Goal: Find specific page/section: Find specific page/section

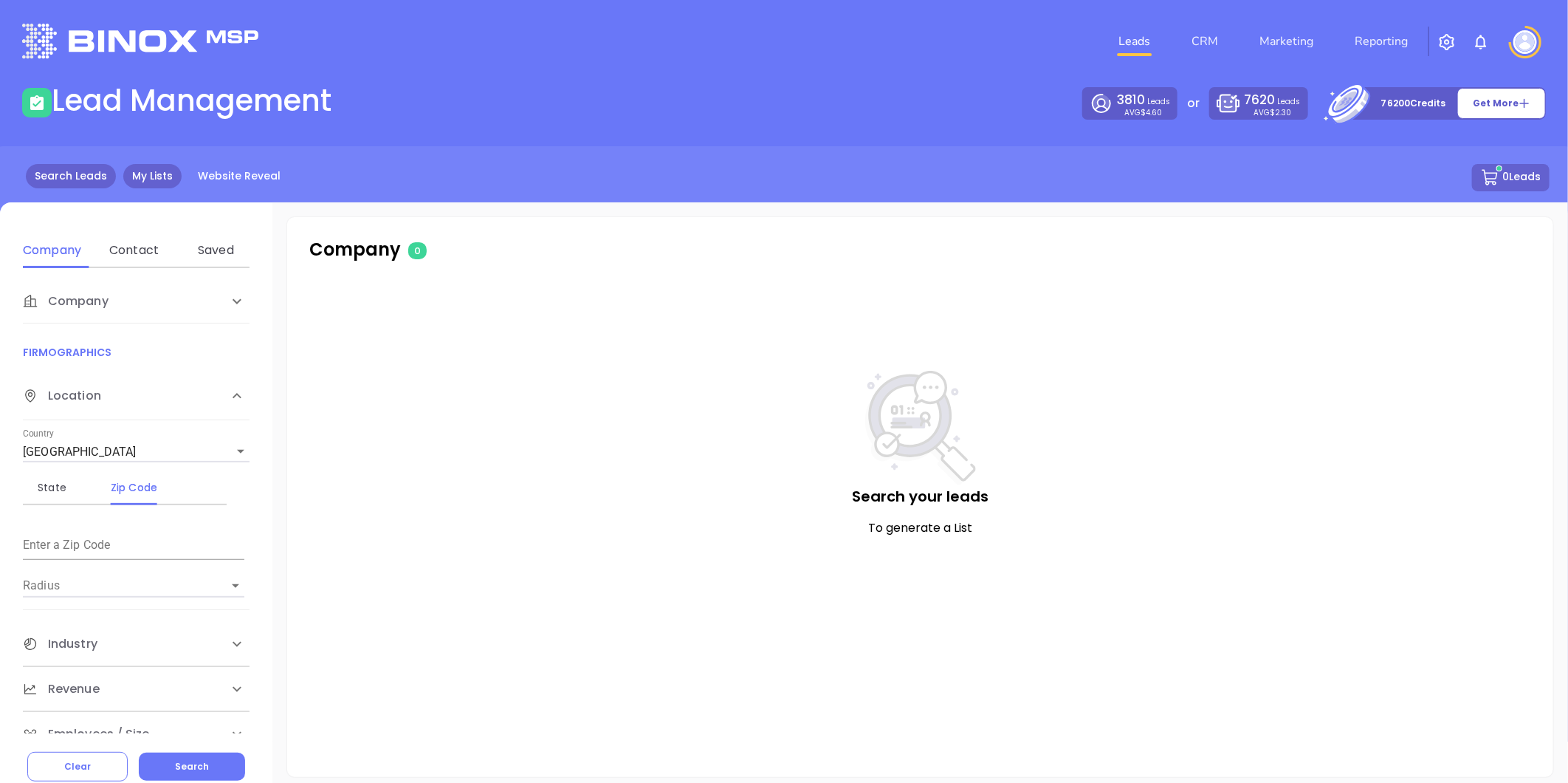
click at [172, 181] on link "My Lists" at bounding box center [152, 176] width 58 height 25
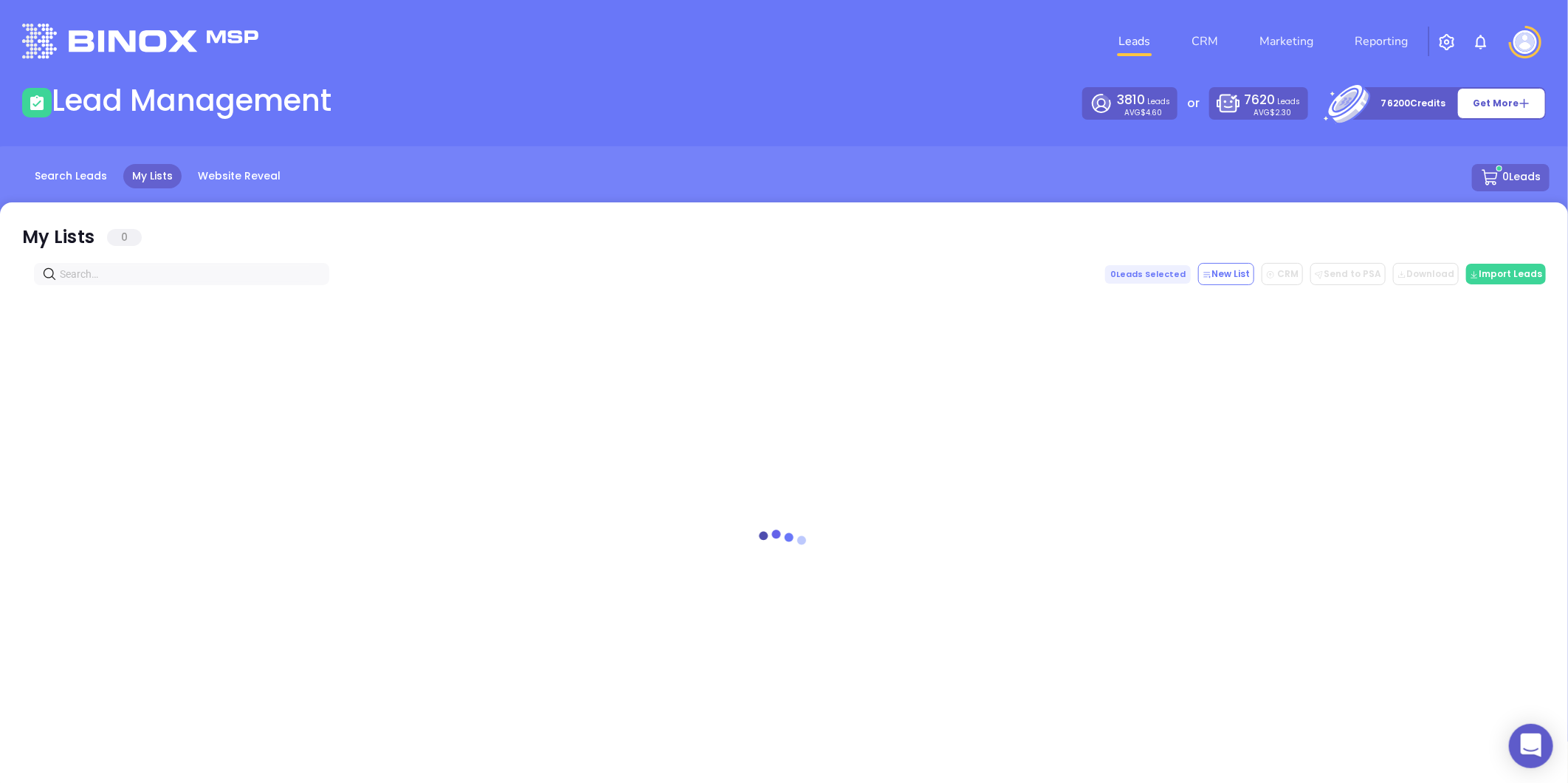
click at [218, 267] on input "text" at bounding box center [184, 274] width 250 height 16
paste input "[DOMAIN_NAME]"
type input "[DOMAIN_NAME]"
click at [313, 277] on icon "close-circle" at bounding box center [317, 274] width 9 height 9
paste input "[DOMAIN_NAME]"
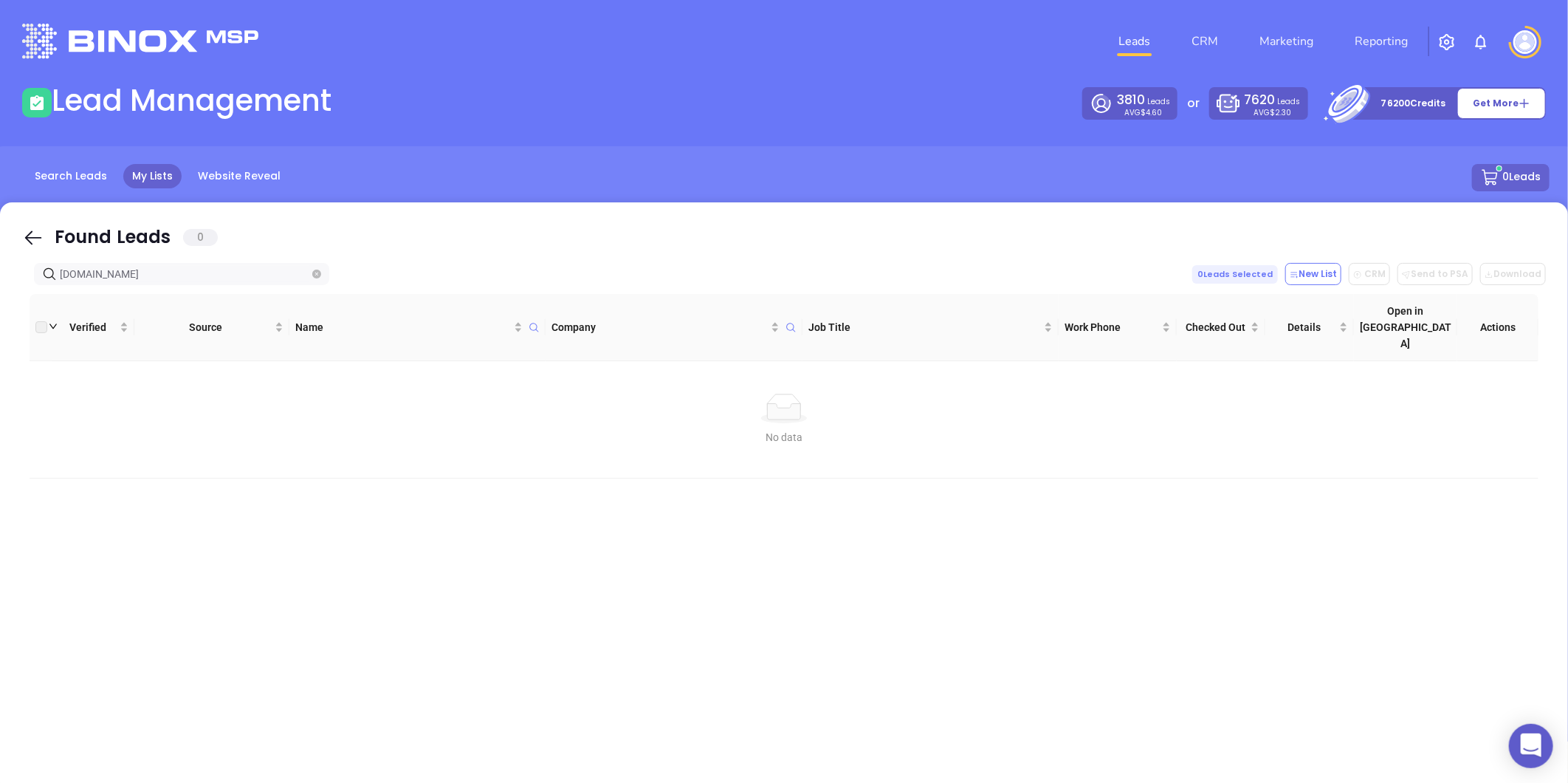
type input "[DOMAIN_NAME]"
click at [315, 276] on icon "close-circle" at bounding box center [317, 274] width 9 height 9
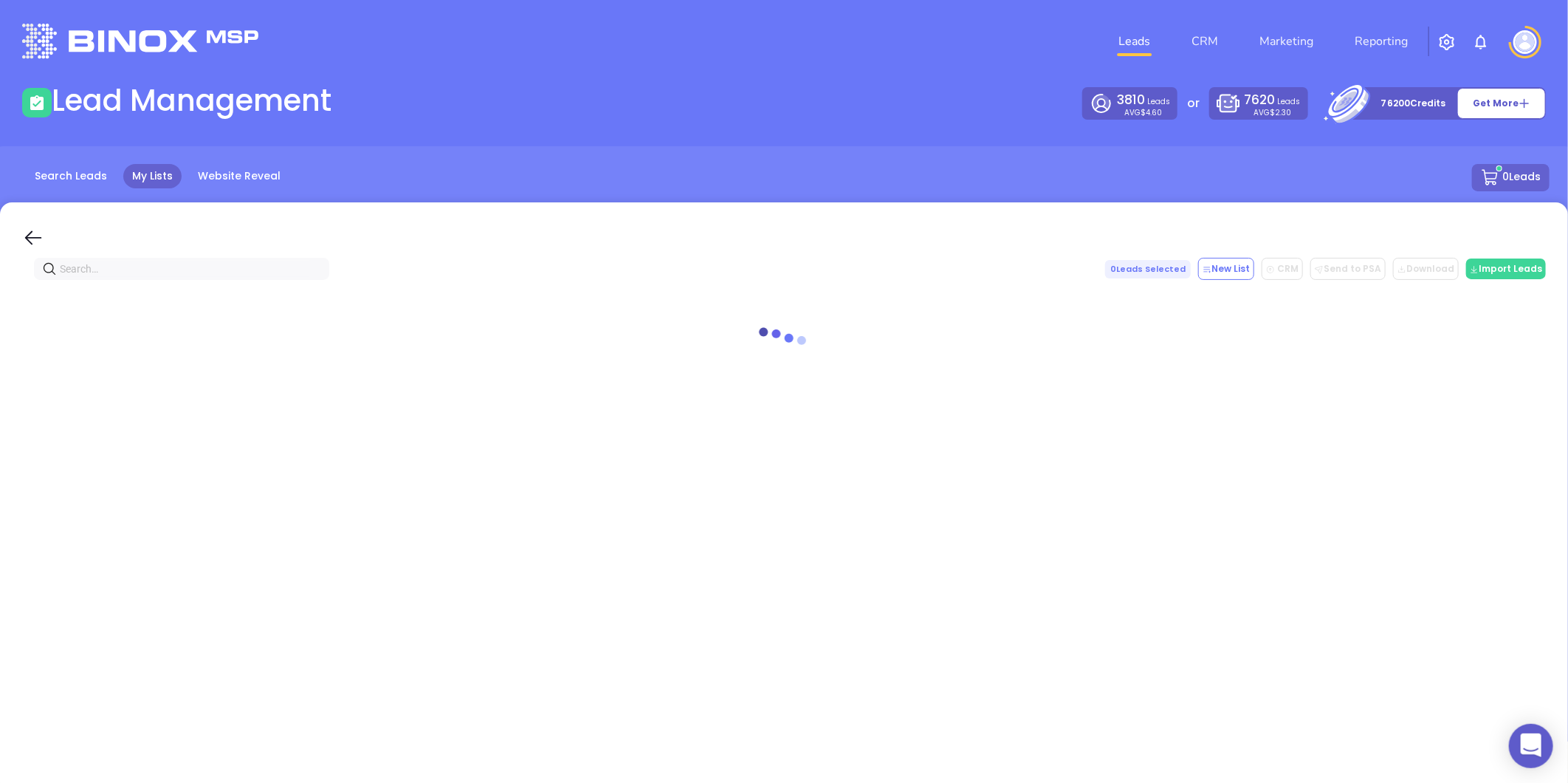
paste input "[DOMAIN_NAME]"
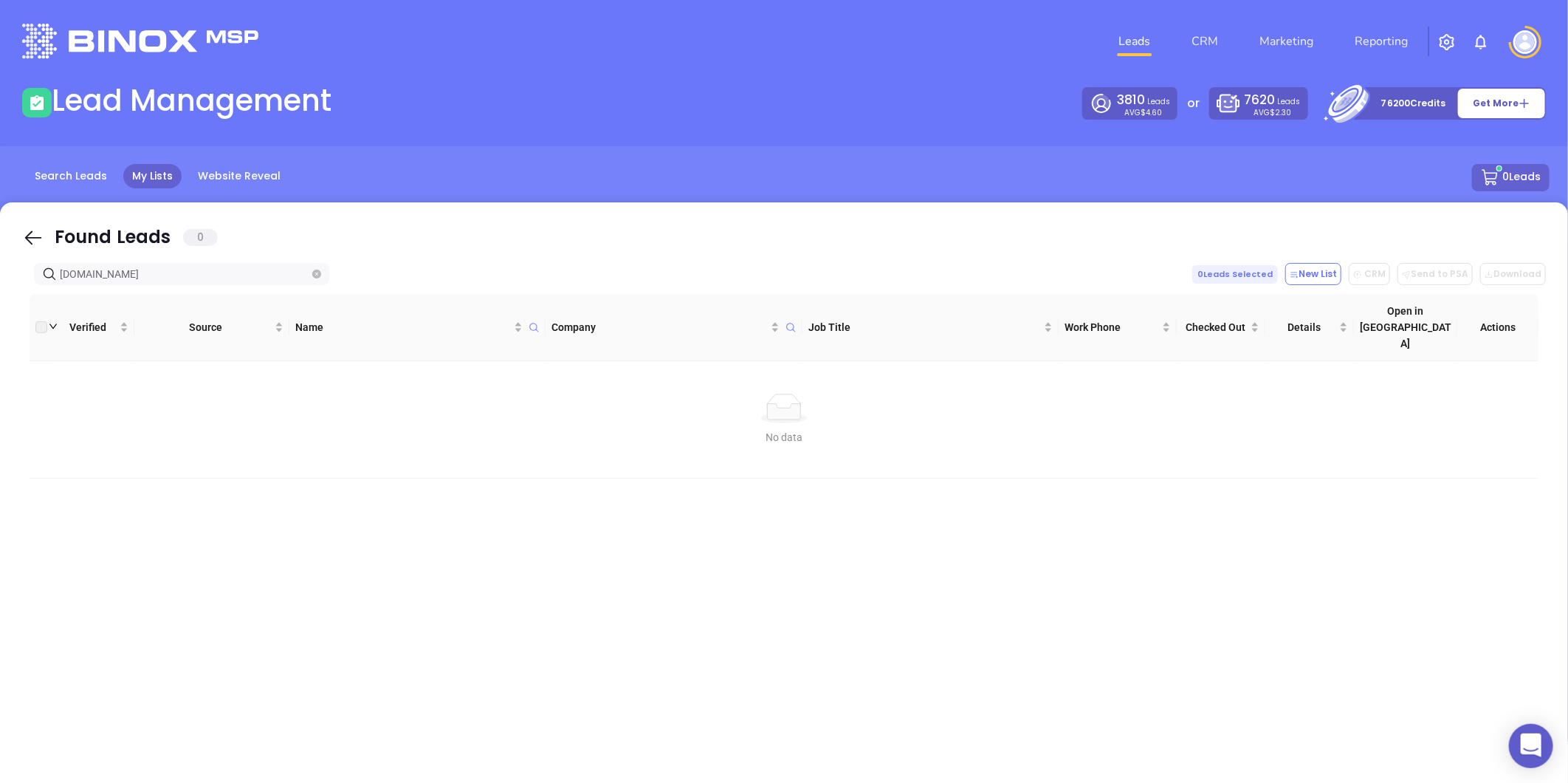
type input "[DOMAIN_NAME]"
click at [313, 276] on icon "close-circle" at bounding box center [317, 274] width 9 height 9
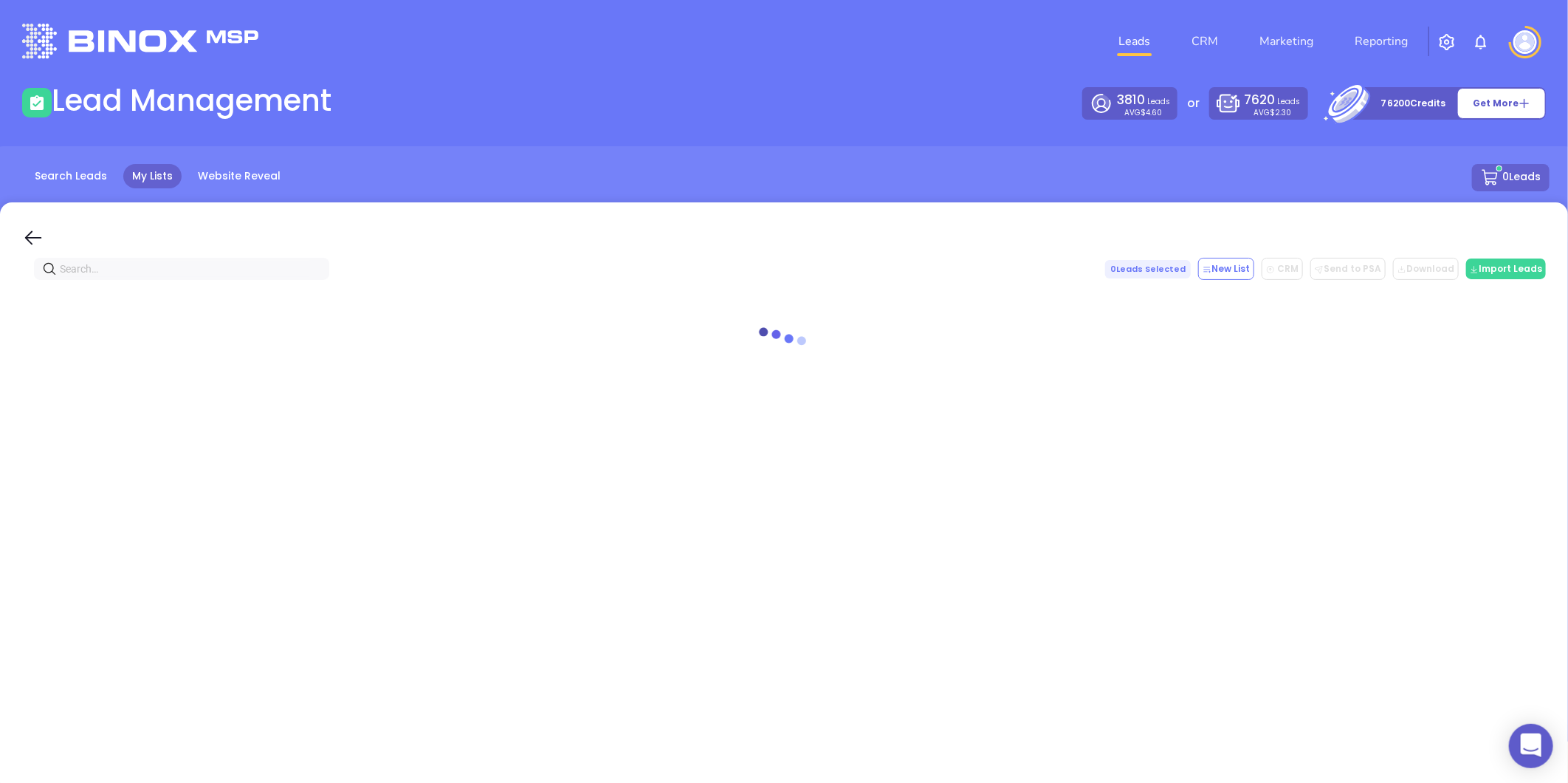
paste input "[PHONE_NUMBER]"
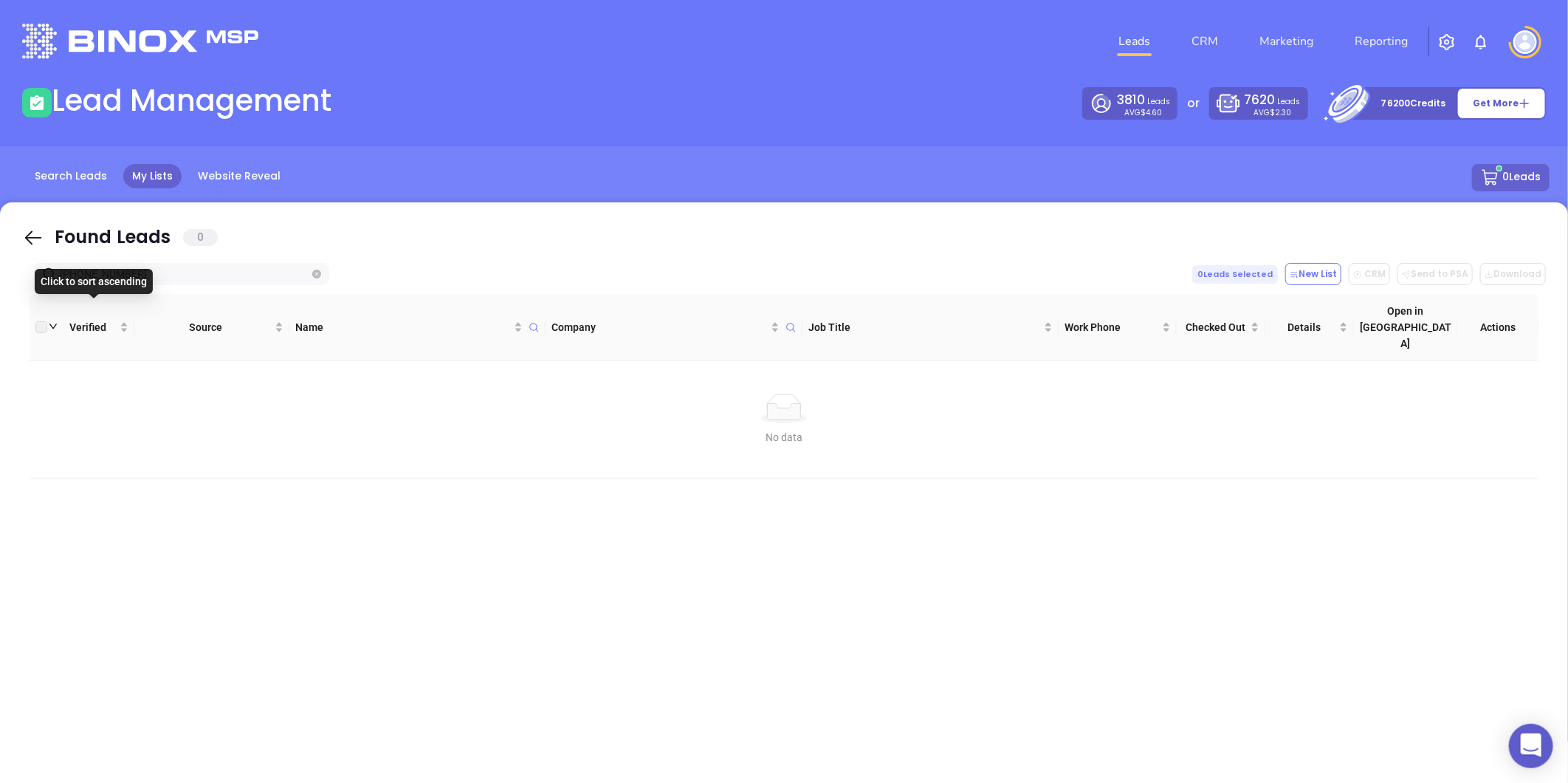
type input "[PHONE_NUMBER]"
click at [138, 276] on div "Click to sort ascending" at bounding box center [94, 281] width 118 height 25
drag, startPoint x: 180, startPoint y: 268, endPoint x: 39, endPoint y: 301, distance: 144.8
click at [39, 301] on div "Found Leads [PHONE_NUMBER] 0 Leads Selected New List CRM Send to PSA Download D…" at bounding box center [784, 497] width 1568 height 591
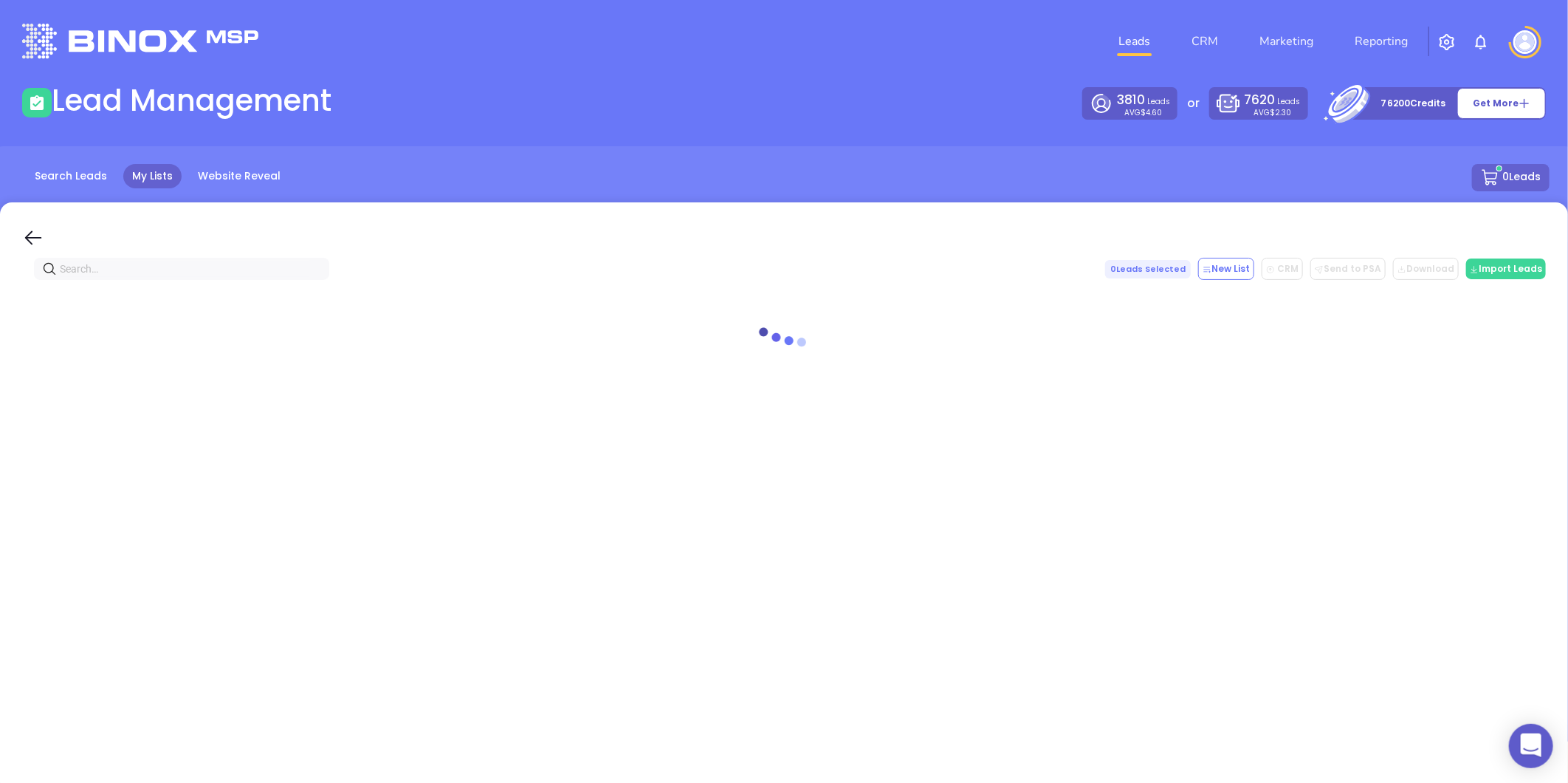
paste input "[PHONE_NUMBER]"
type input "[PHONE_NUMBER]"
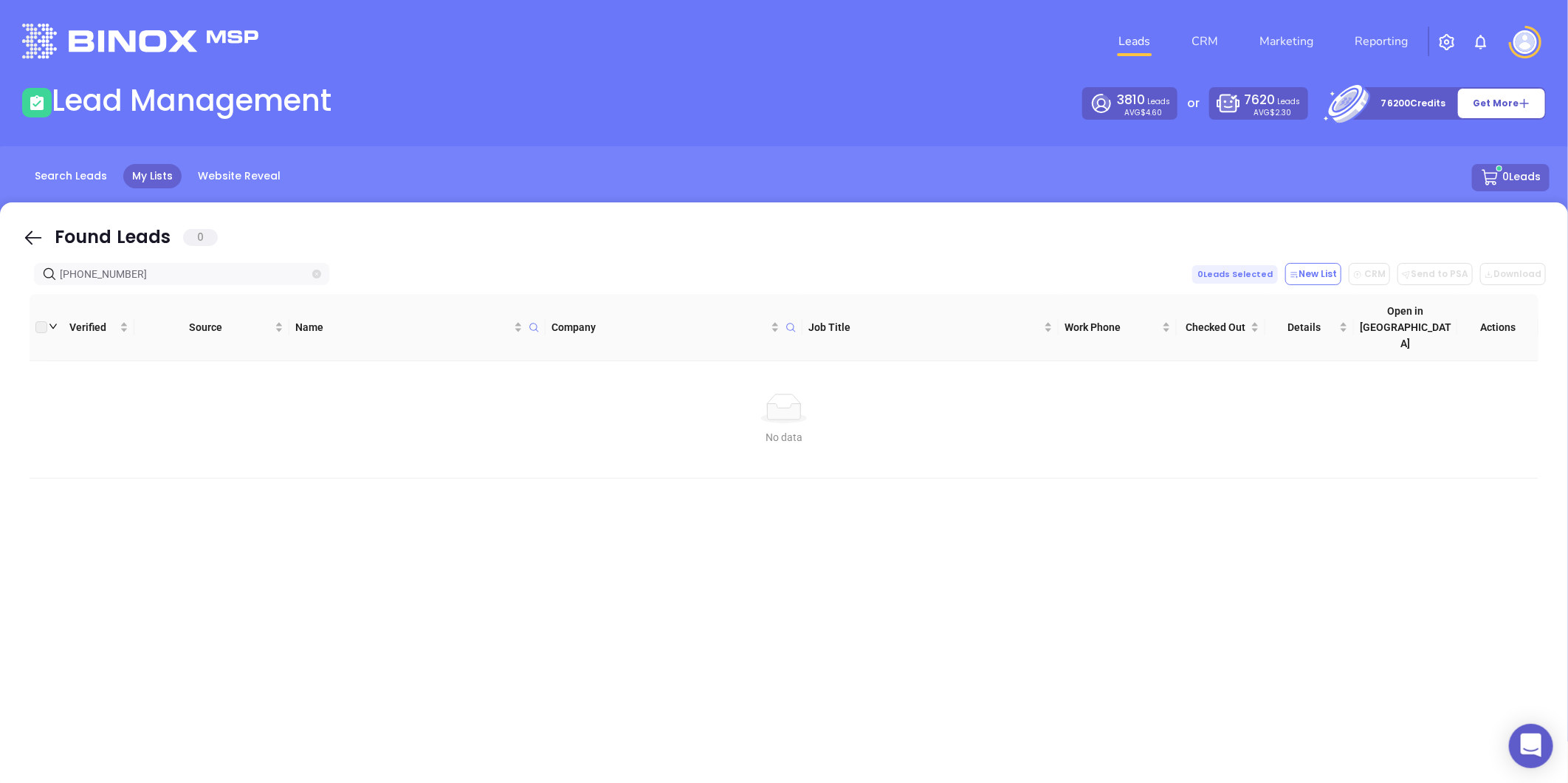
click at [316, 273] on icon "close-circle" at bounding box center [317, 274] width 9 height 9
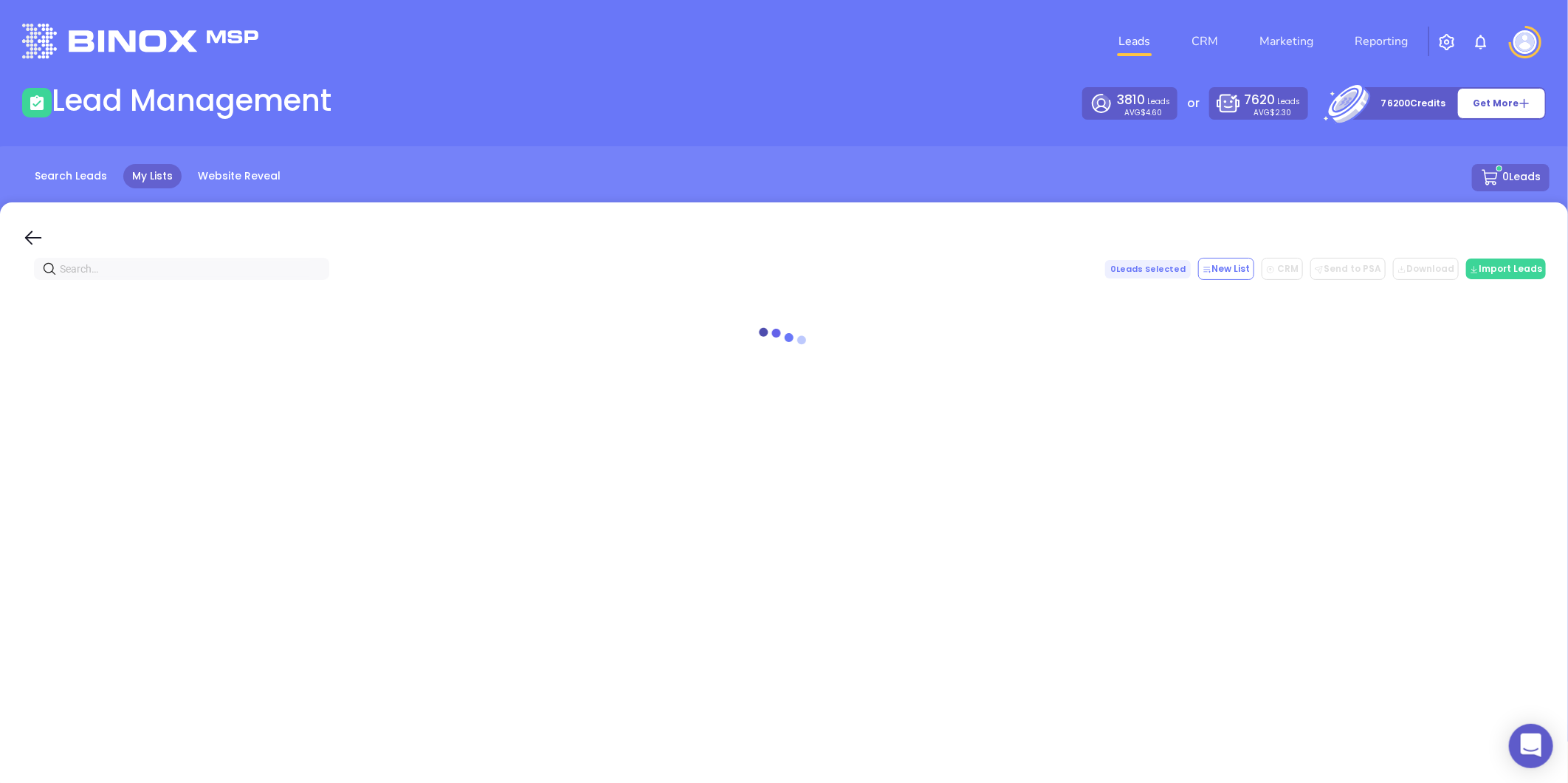
paste input "[DOMAIN_NAME]"
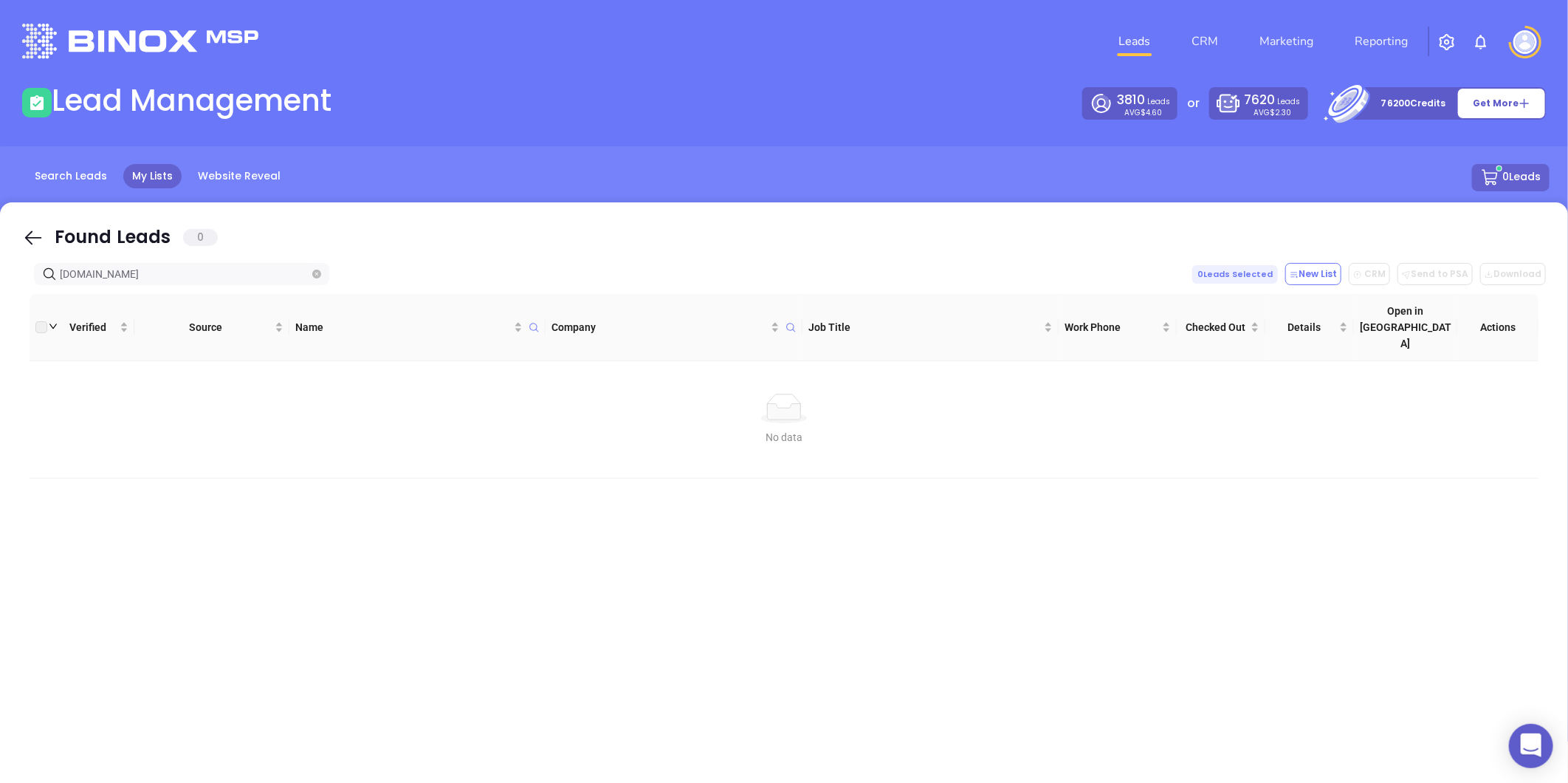
type input "[DOMAIN_NAME]"
click at [321, 271] on icon "close-circle" at bounding box center [317, 274] width 9 height 9
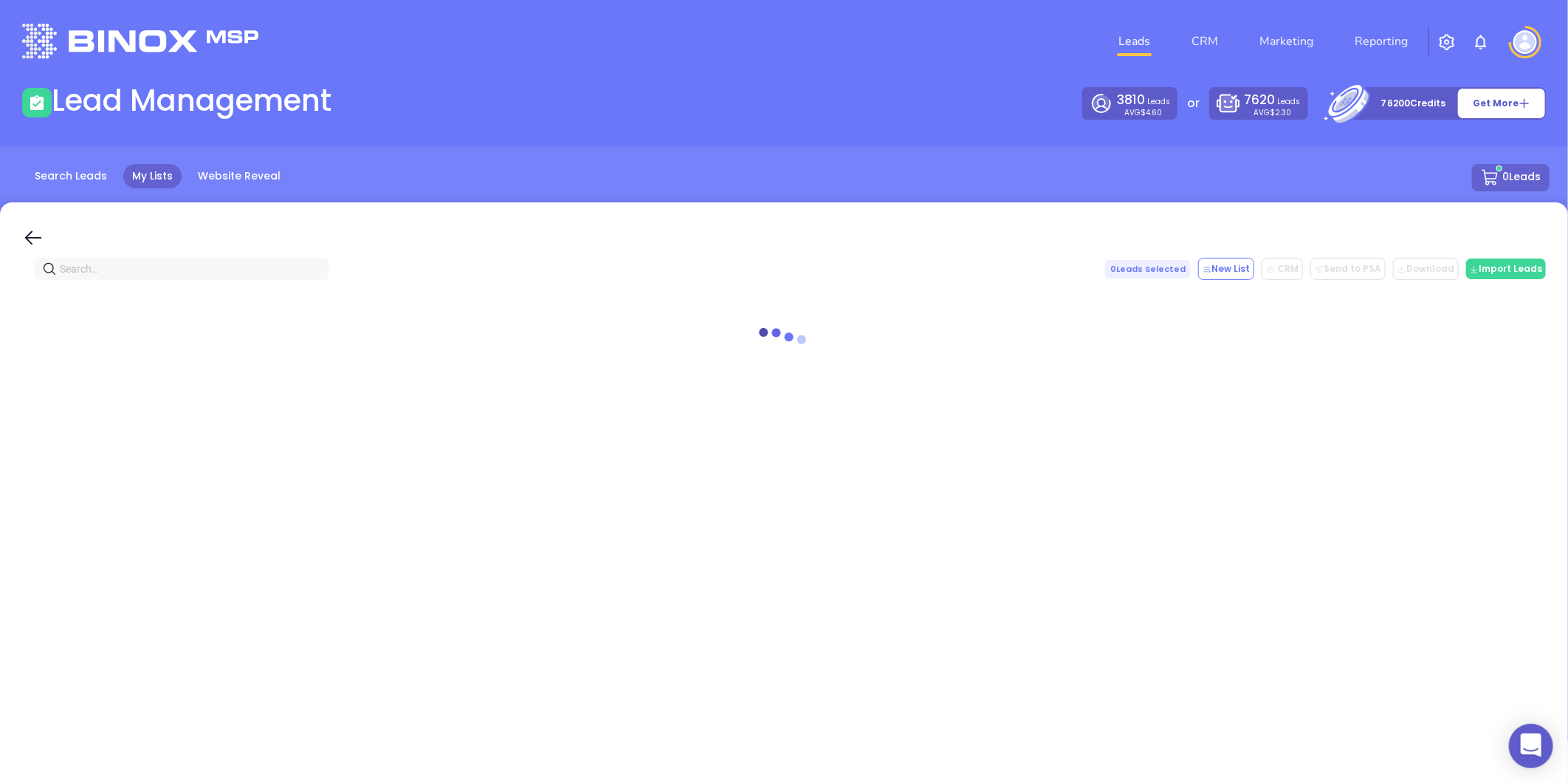
paste input "[DOMAIN_NAME]"
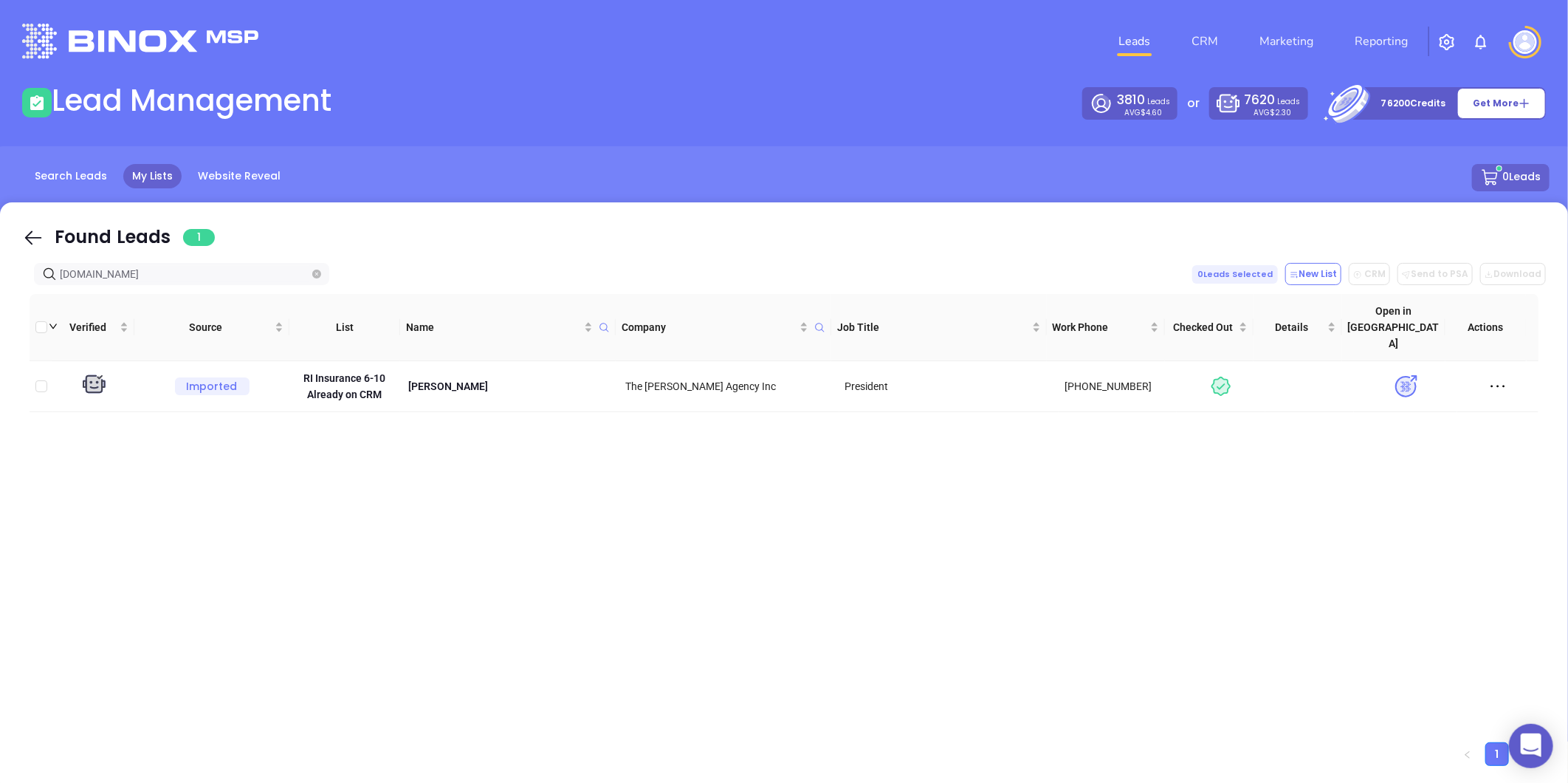
type input "[DOMAIN_NAME]"
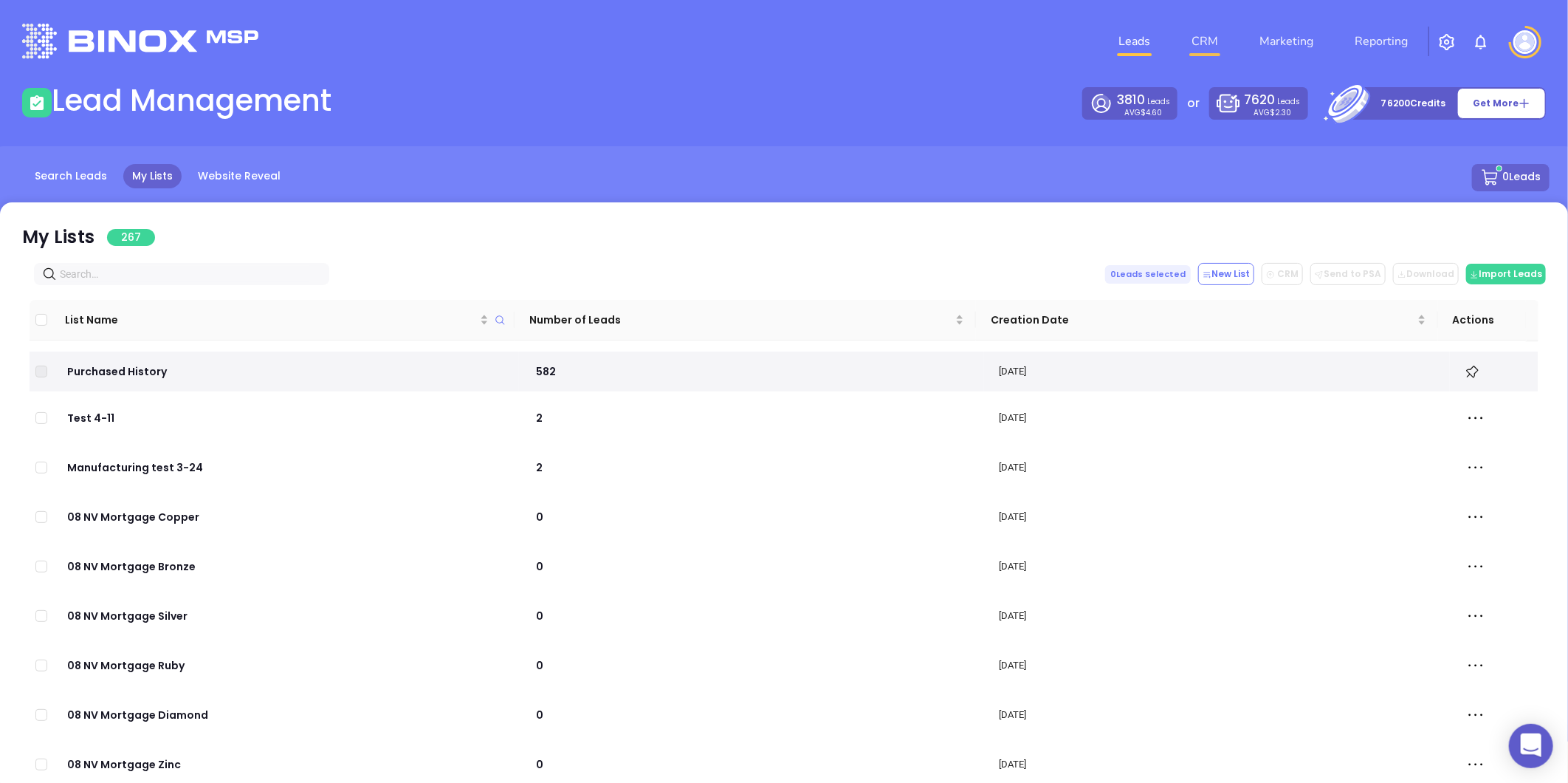
click at [1197, 36] on link "CRM" at bounding box center [1204, 42] width 38 height 30
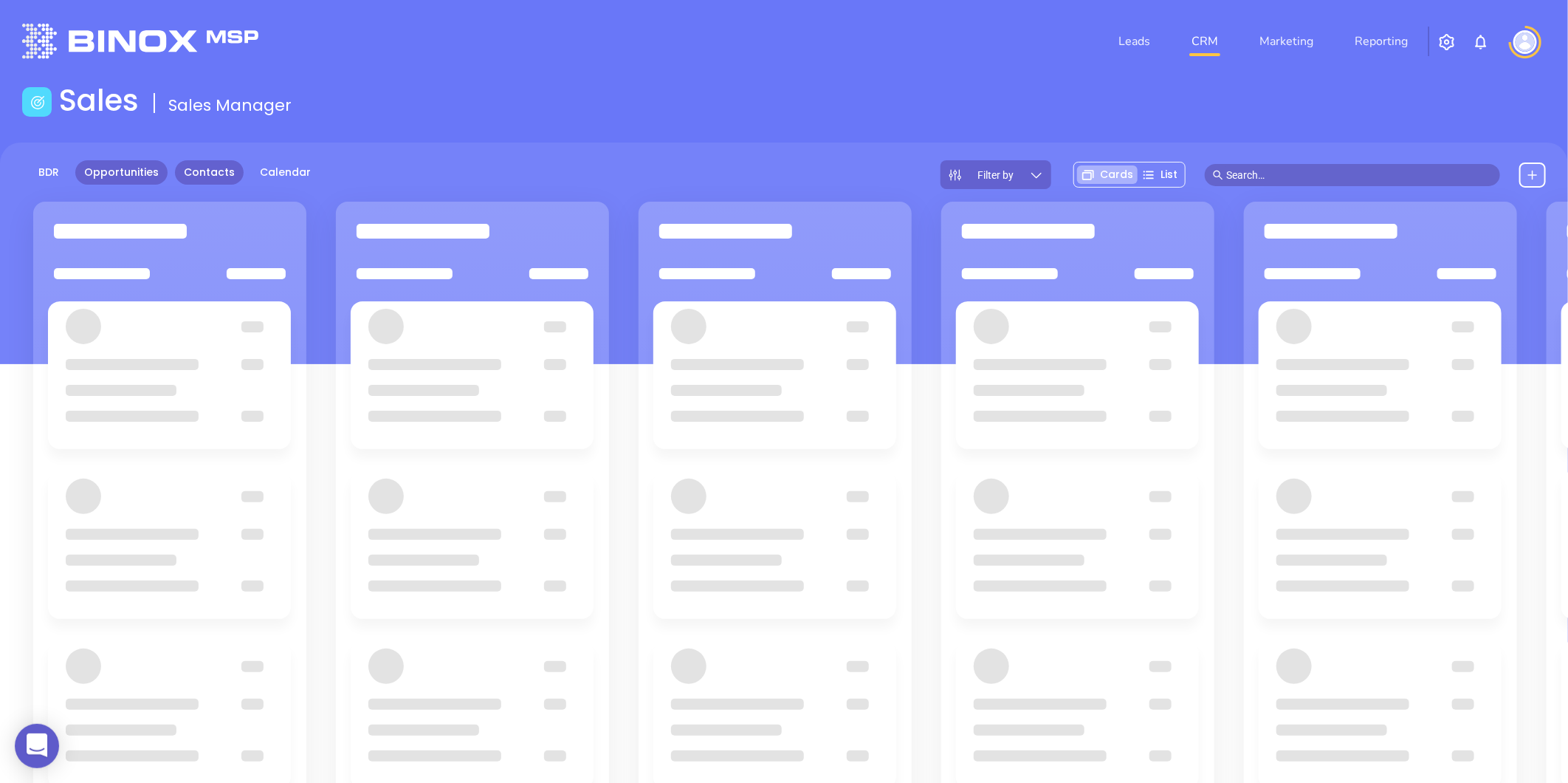
click at [192, 169] on link "Contacts" at bounding box center [210, 172] width 69 height 25
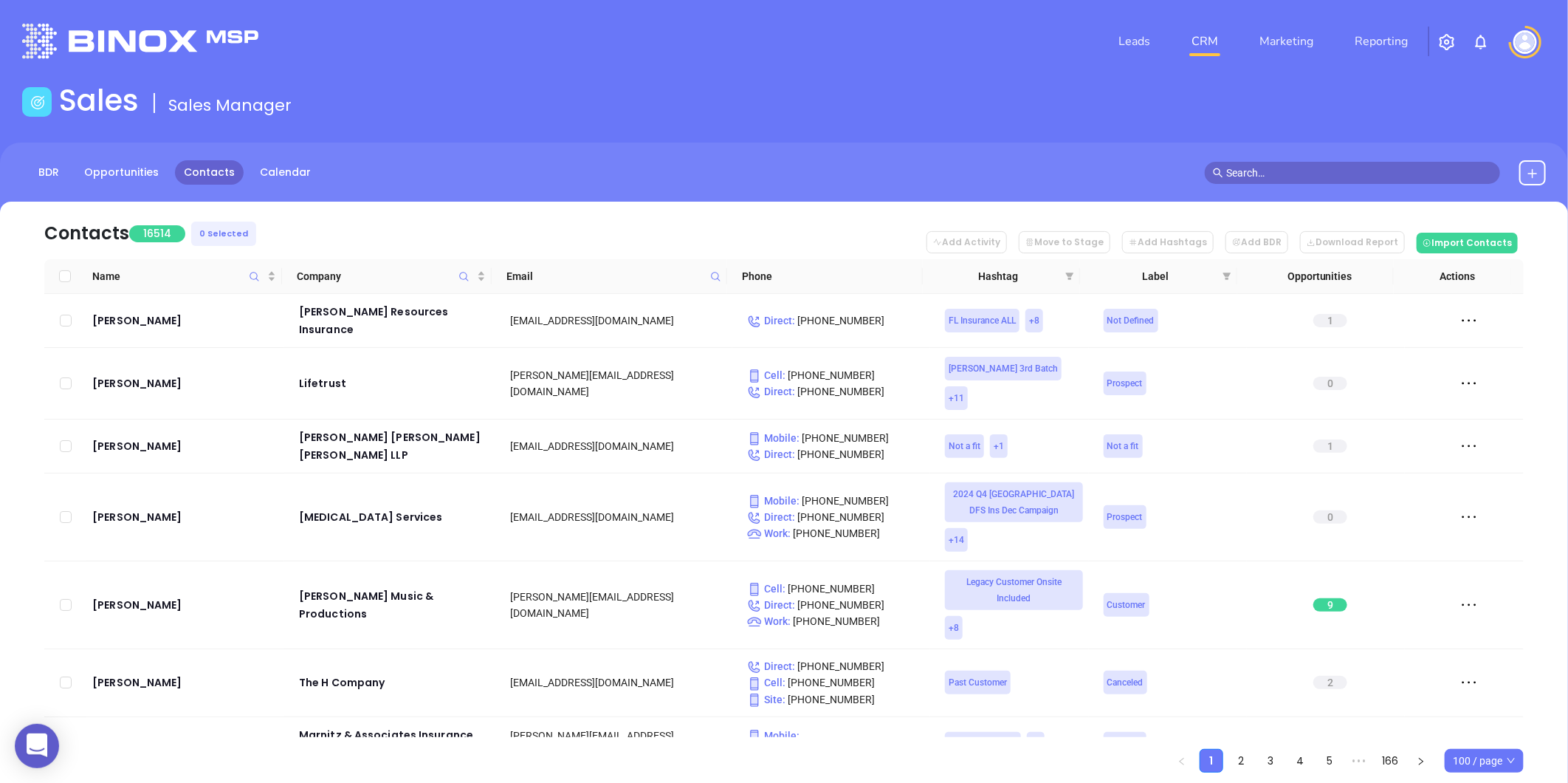
click at [711, 271] on icon at bounding box center [716, 276] width 11 height 11
paste input "[DOMAIN_NAME]"
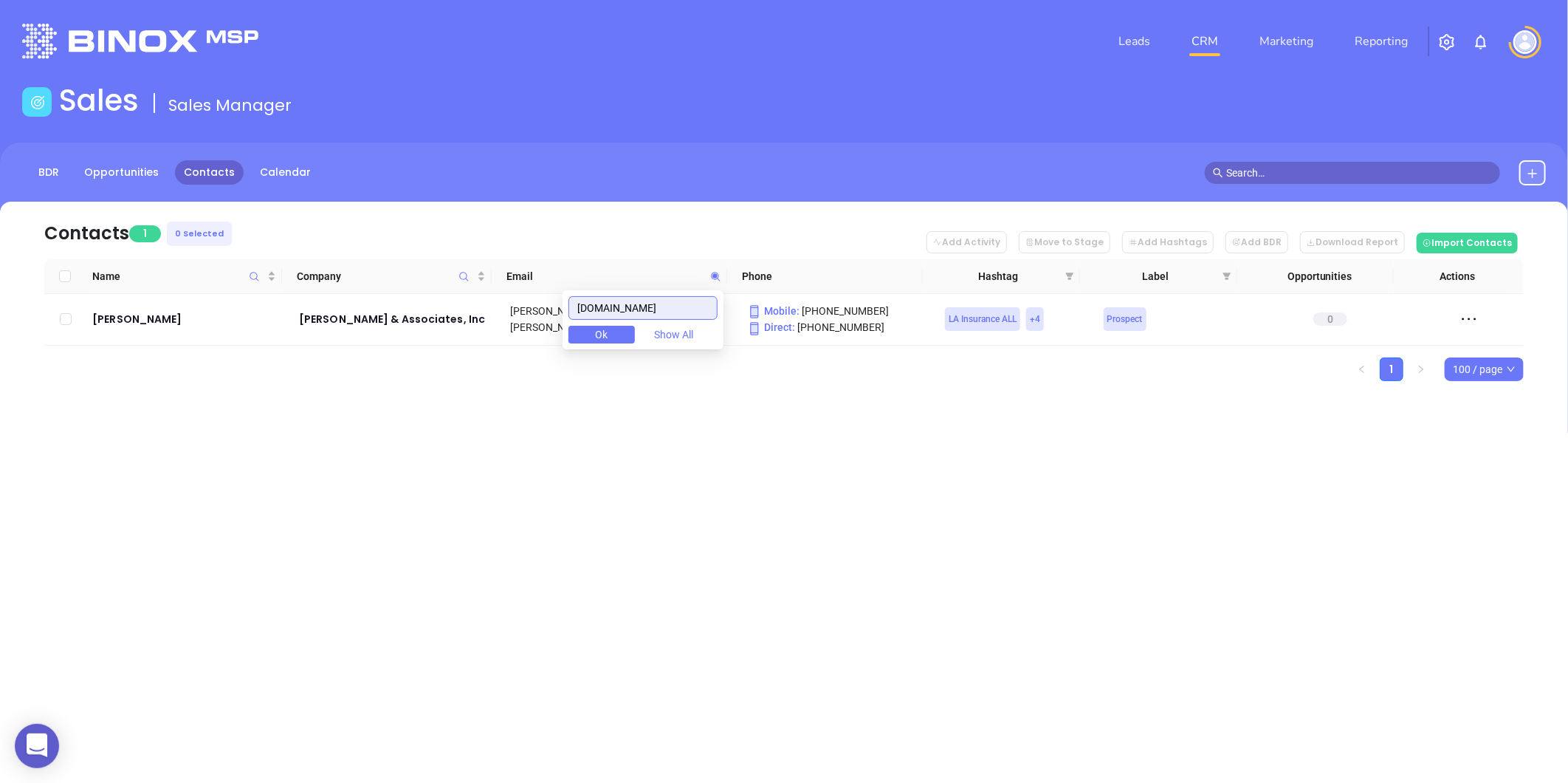
type input "[DOMAIN_NAME]"
click at [503, 445] on div "Leads CRM Marketing Reporting Financial Leads Leads Sales Sales Manager BDR Opp…" at bounding box center [784, 392] width 1568 height 783
click at [715, 276] on icon at bounding box center [716, 276] width 9 height 9
paste input "[DOMAIN_NAME]"
type input "[DOMAIN_NAME]"
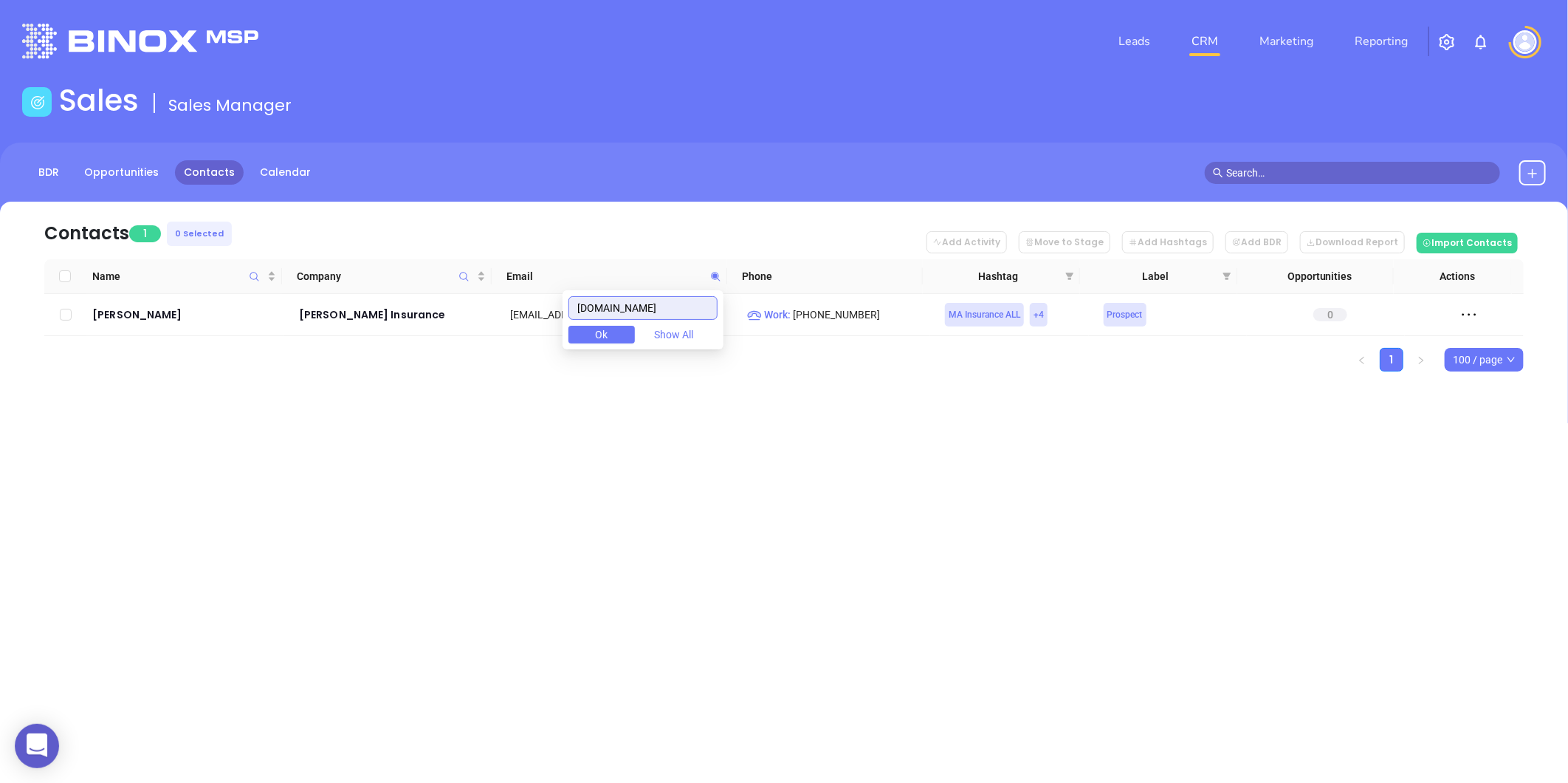
drag, startPoint x: 682, startPoint y: 301, endPoint x: 545, endPoint y: 331, distance: 140.2
click at [545, 331] on body "0 Leads CRM Marketing Reporting Financial Leads Leads Sales Sales Manager BDR O…" at bounding box center [784, 392] width 1568 height 783
paste input "[DOMAIN_NAME]"
type input "[DOMAIN_NAME]"
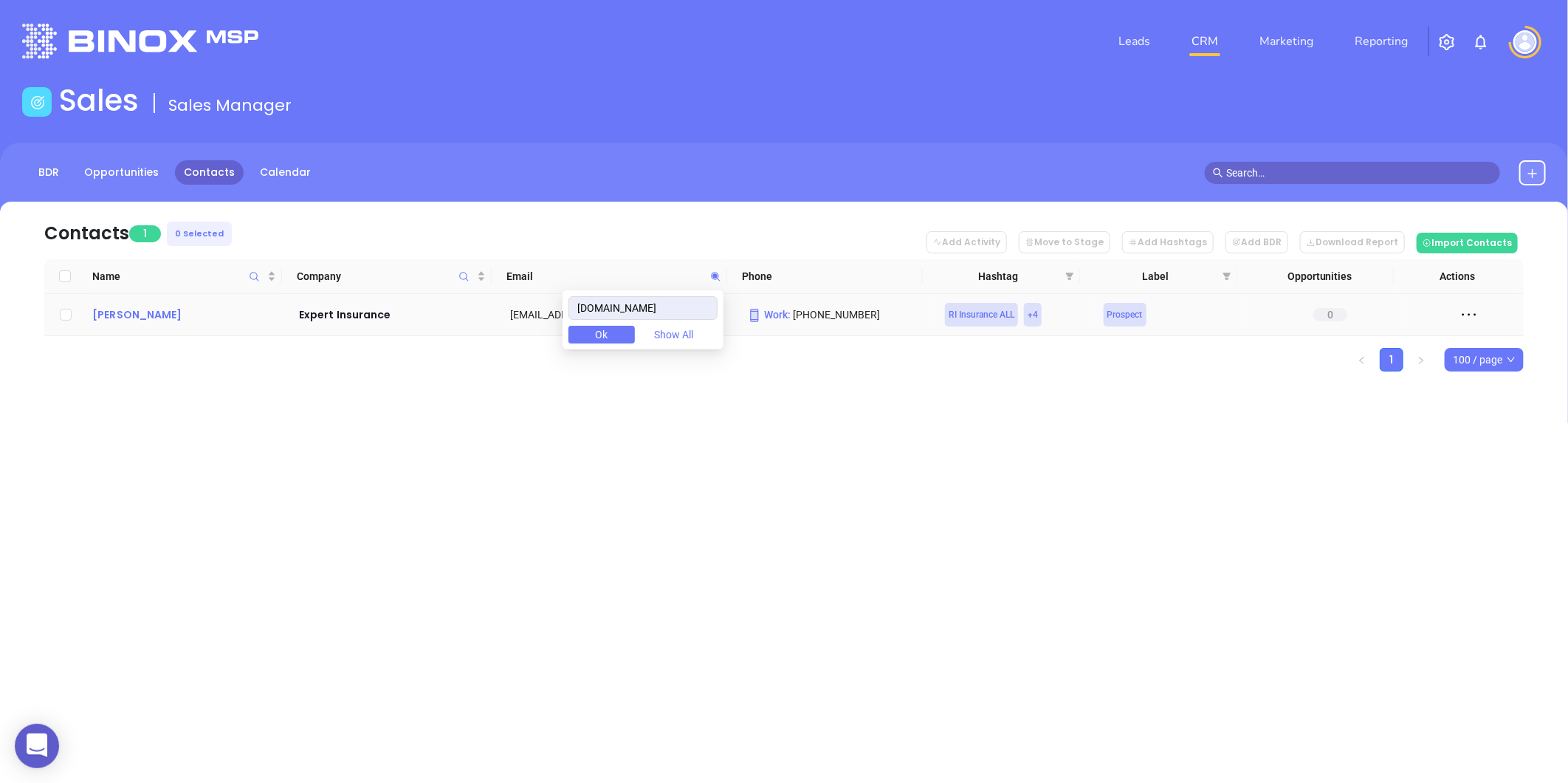
click at [150, 310] on div "Nicholas Adamo" at bounding box center [186, 315] width 186 height 18
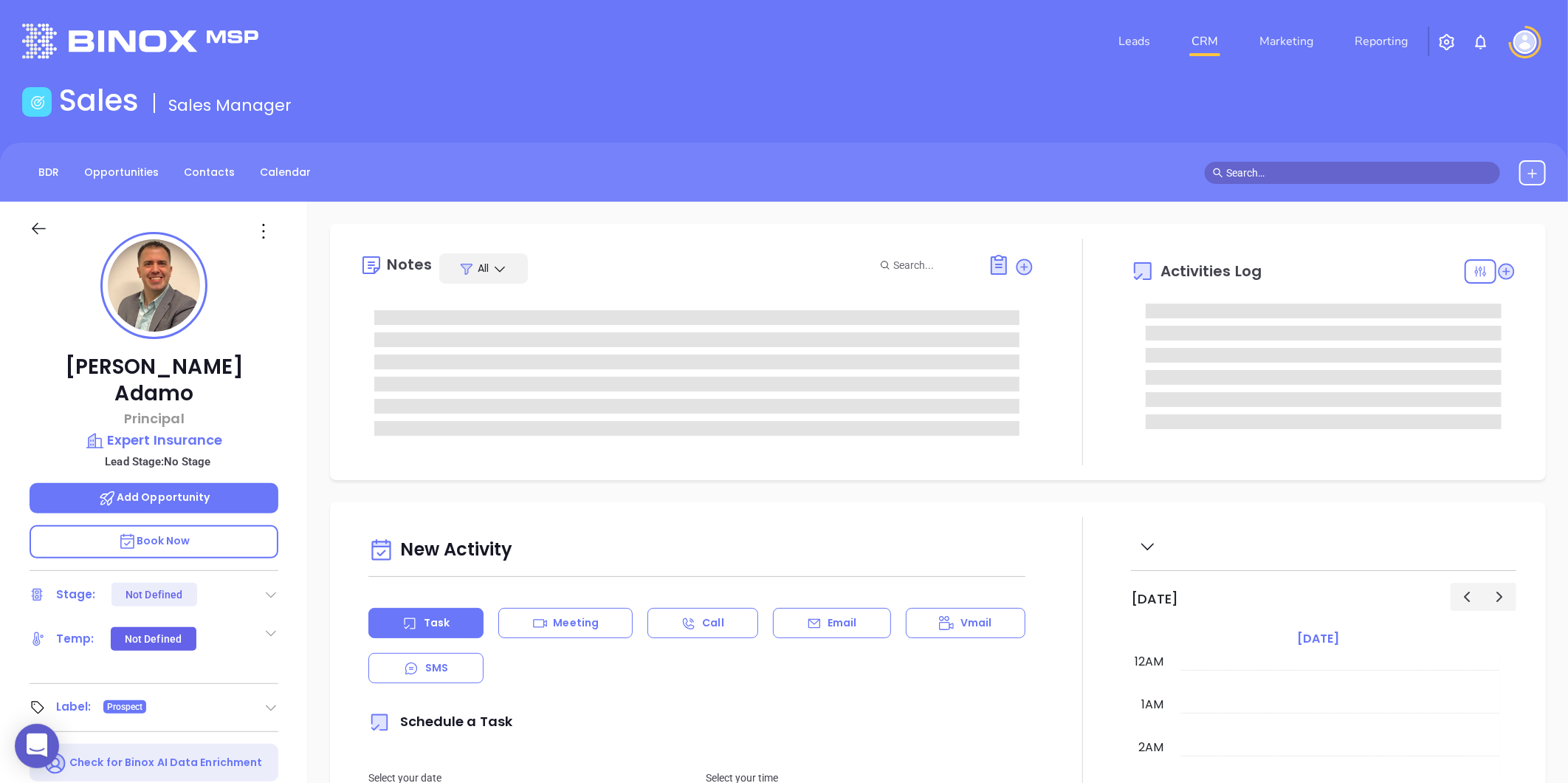
type input "09/04/2025"
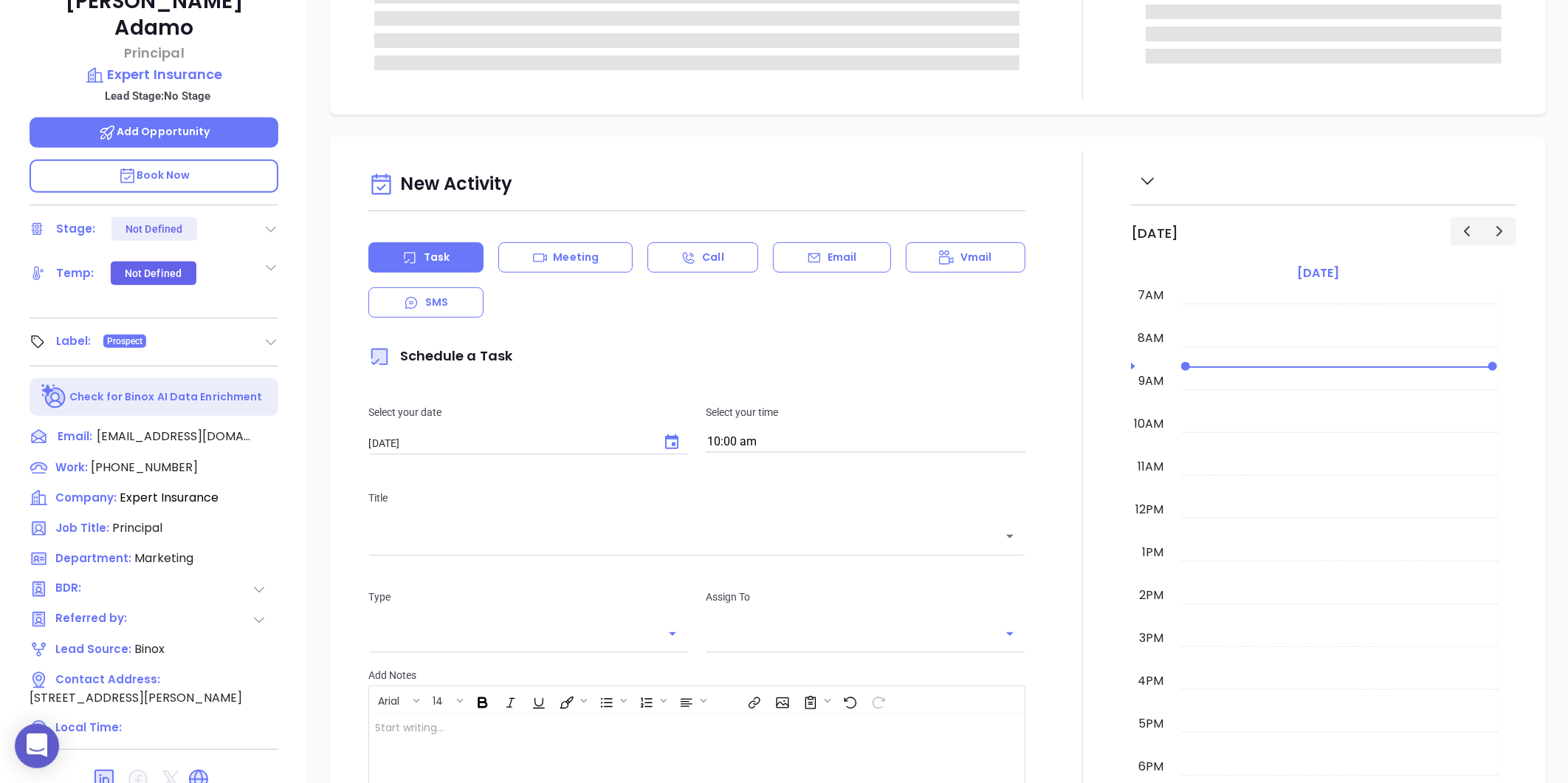
type input "Gissela Vargas"
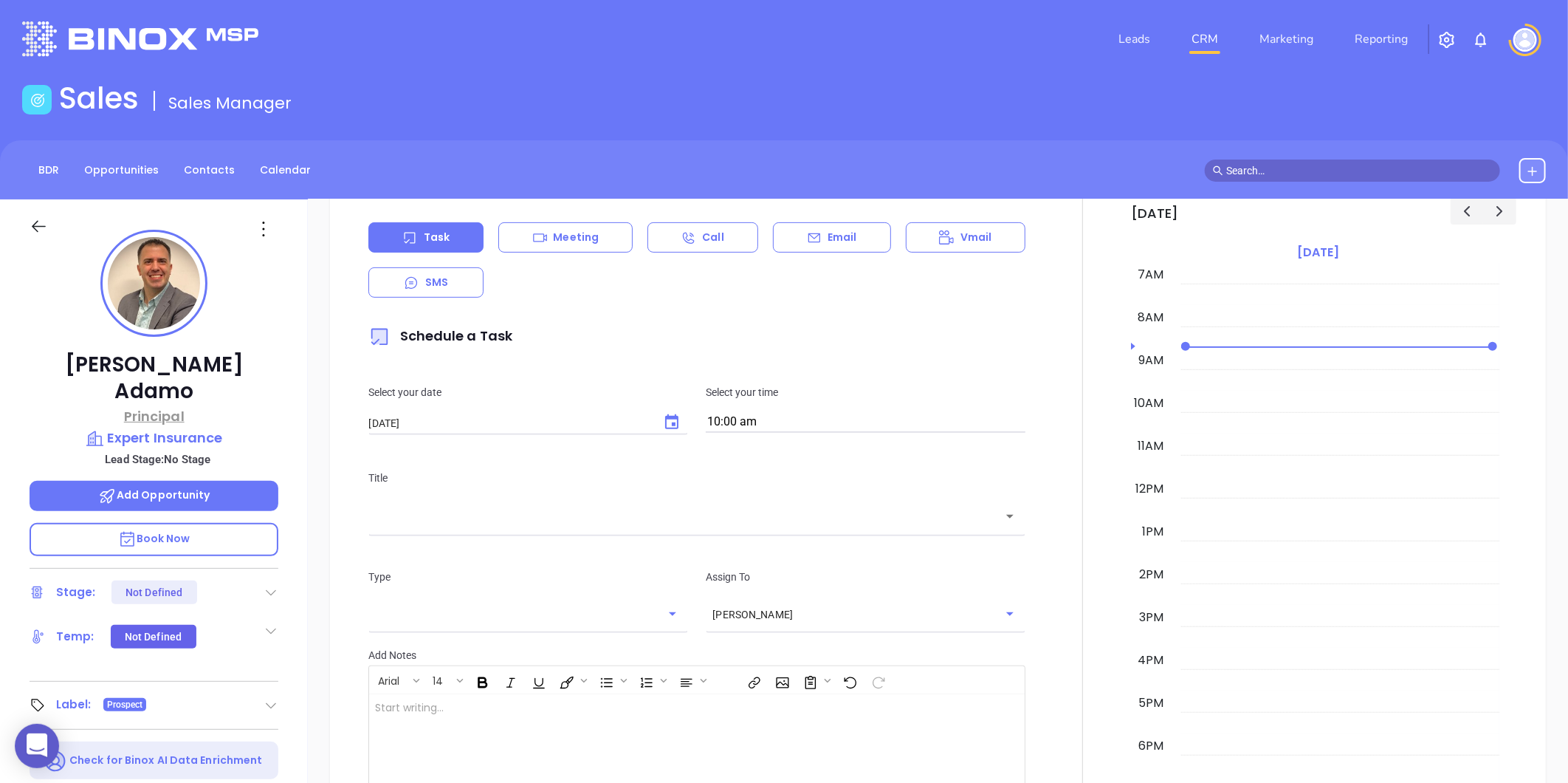
scroll to position [0, 0]
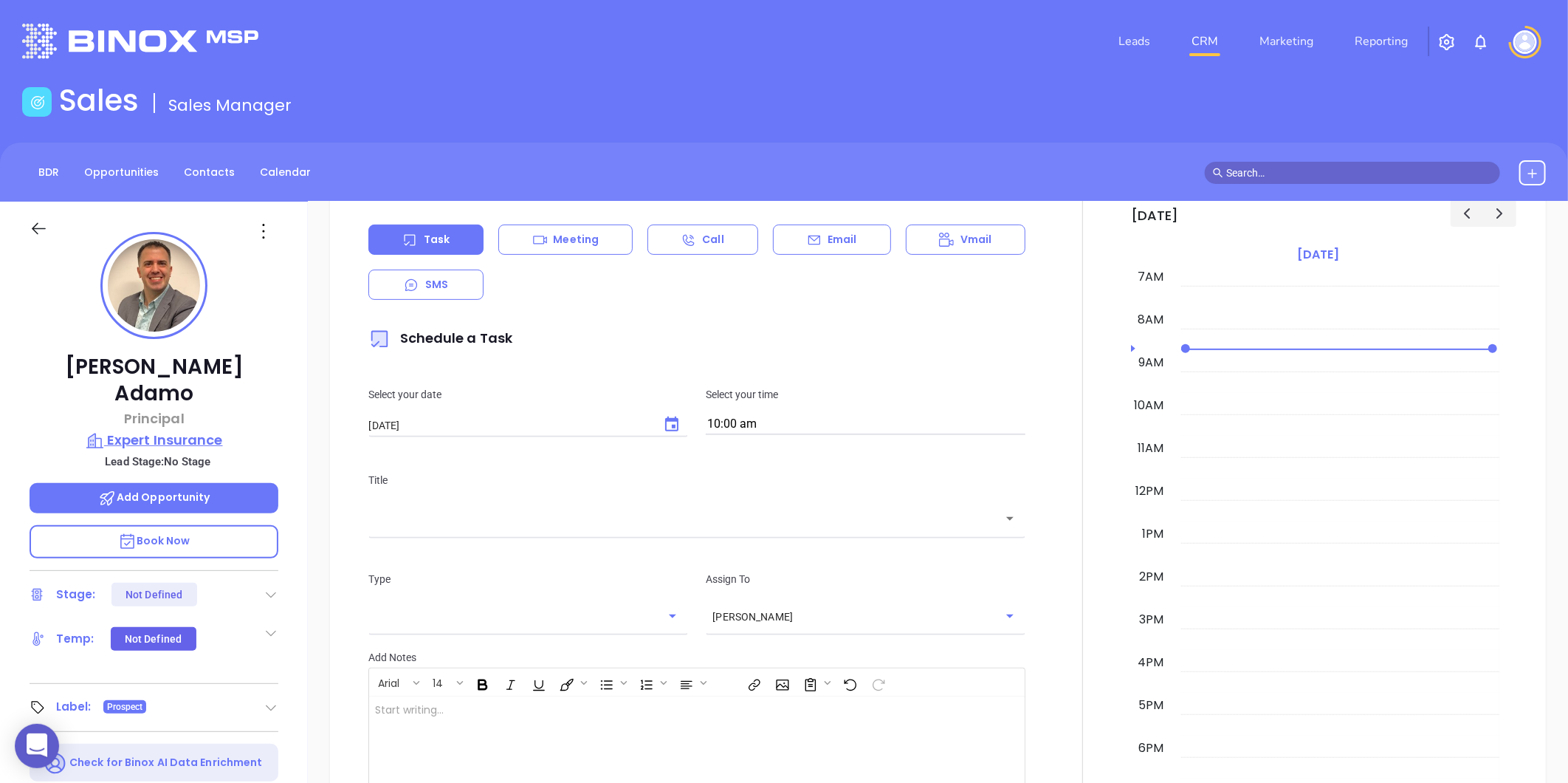
click at [136, 430] on p "Expert Insurance" at bounding box center [154, 440] width 249 height 21
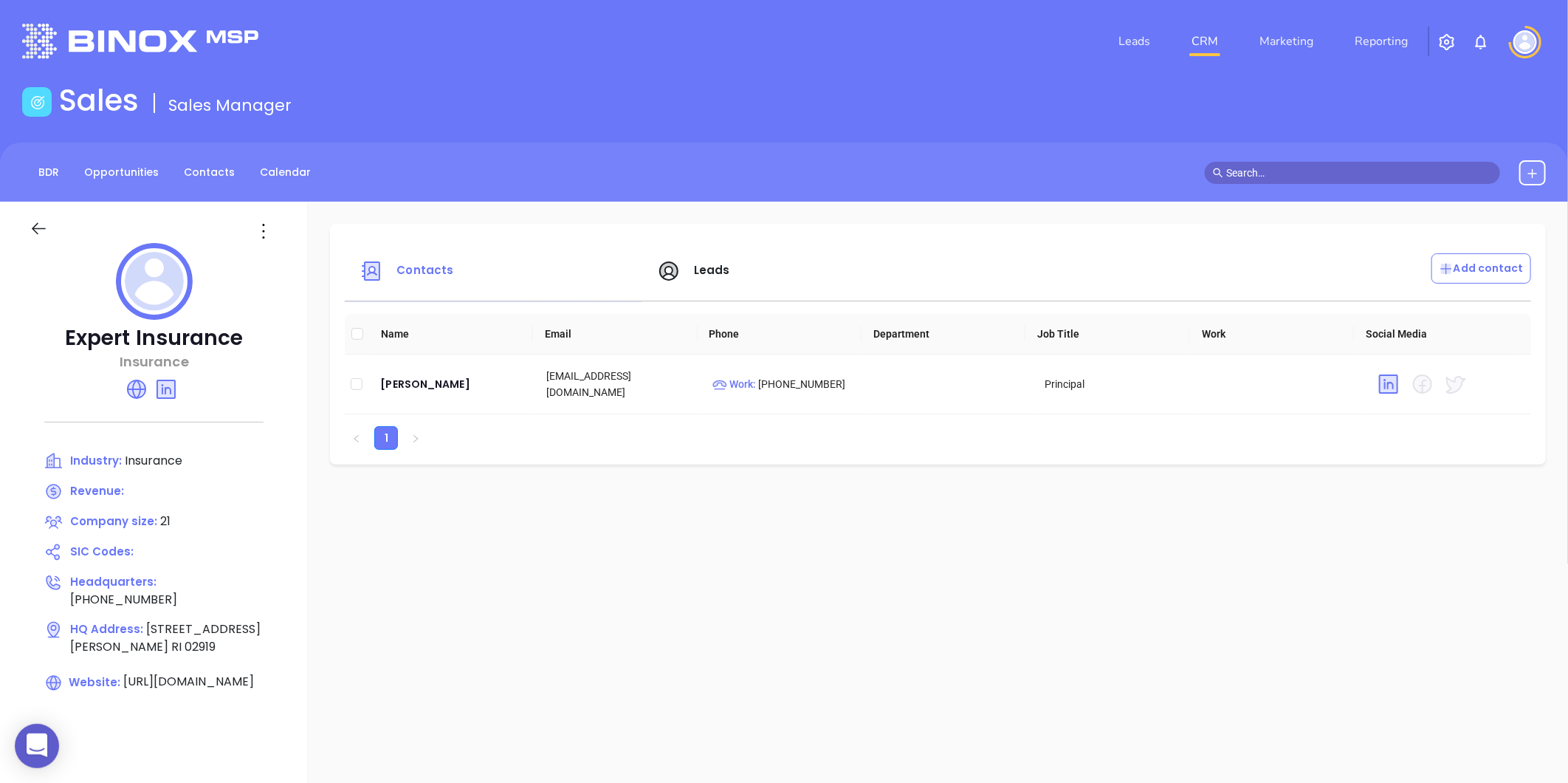
click at [212, 185] on div "BDR Opportunities Contacts Calendar" at bounding box center [784, 172] width 1568 height 59
click at [212, 163] on link "Contacts" at bounding box center [210, 172] width 69 height 25
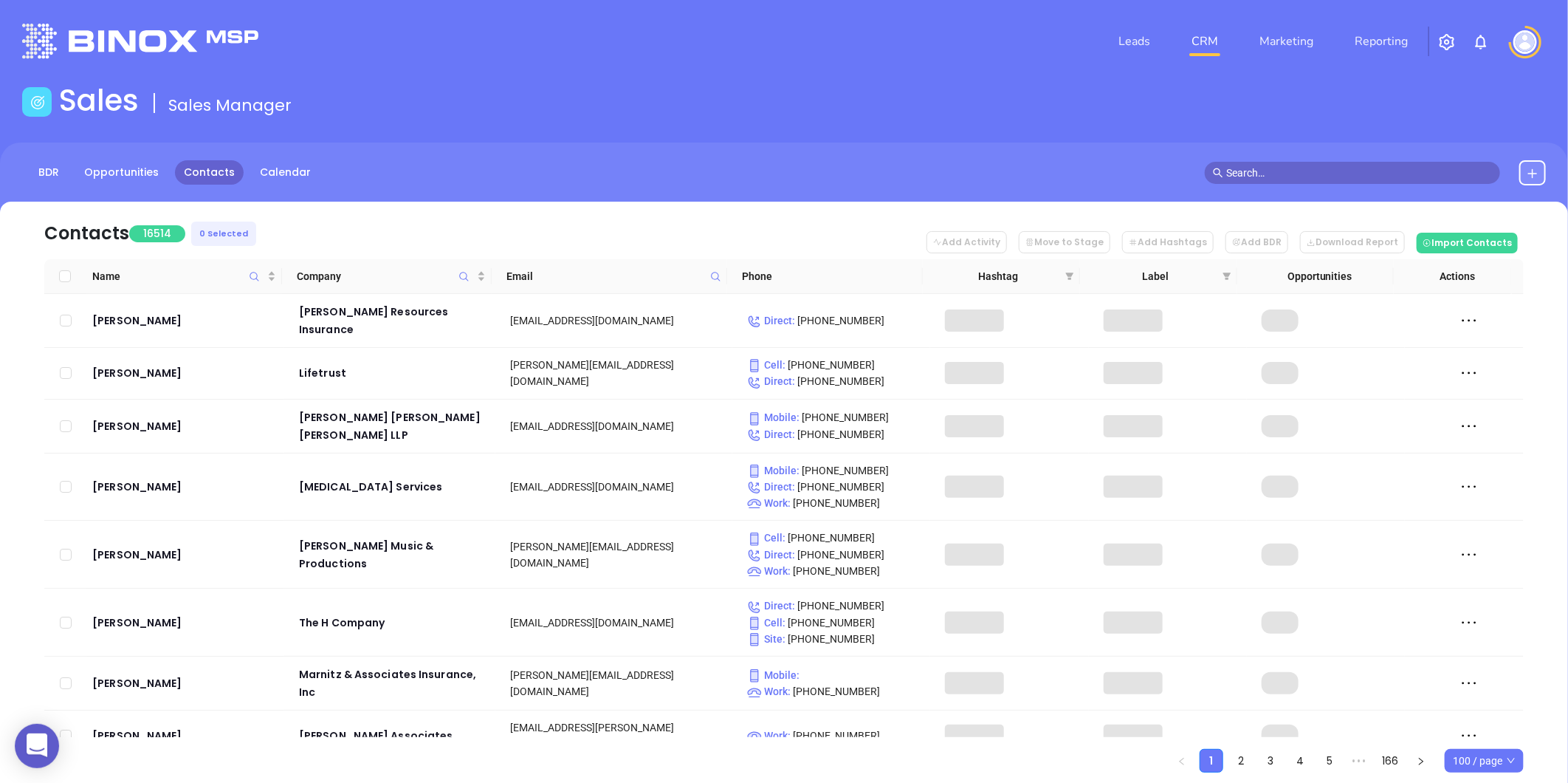
click at [717, 276] on icon at bounding box center [716, 276] width 11 height 11
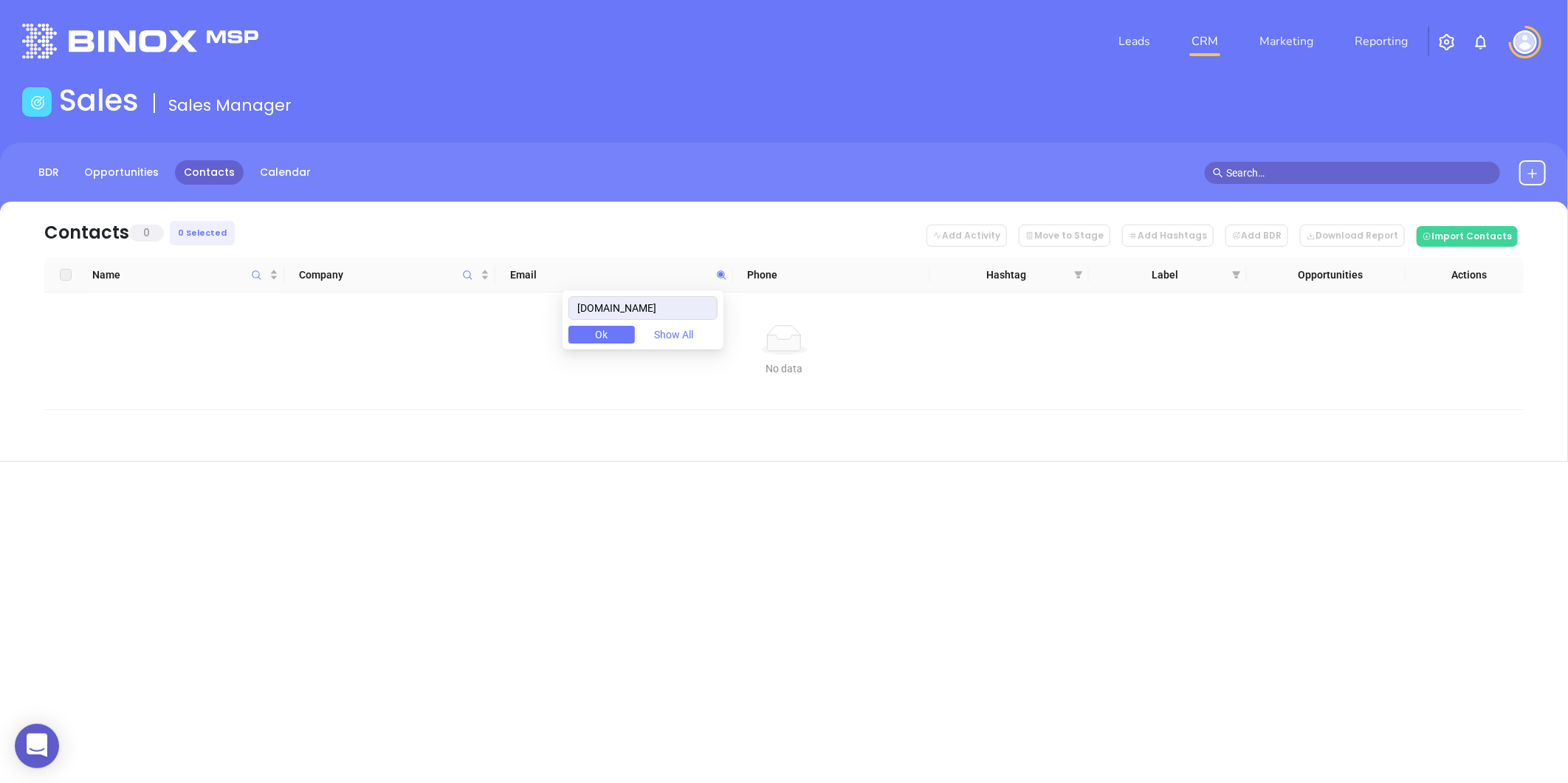
drag, startPoint x: 702, startPoint y: 301, endPoint x: 303, endPoint y: 368, distance: 404.6
click at [308, 366] on body "0 Leads CRM Marketing Reporting Financial Leads Leads Sales Sales Manager BDR O…" at bounding box center [784, 392] width 1568 height 783
type input "[DOMAIN_NAME]"
paste input "grahaminsuranceinc.com"
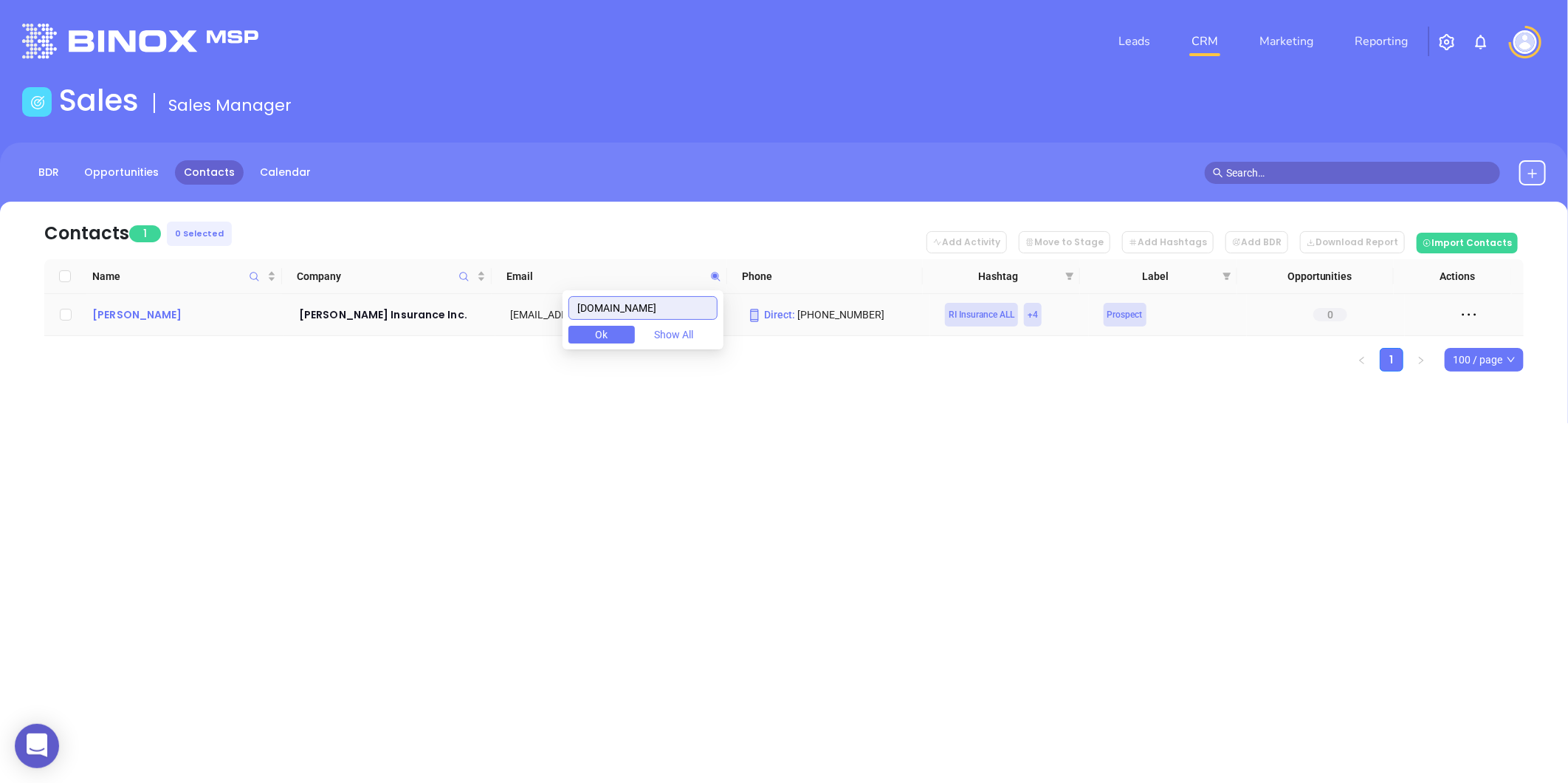
type input "grahaminsuranceinc.com"
click at [124, 316] on div "Mark Graham" at bounding box center [186, 315] width 186 height 18
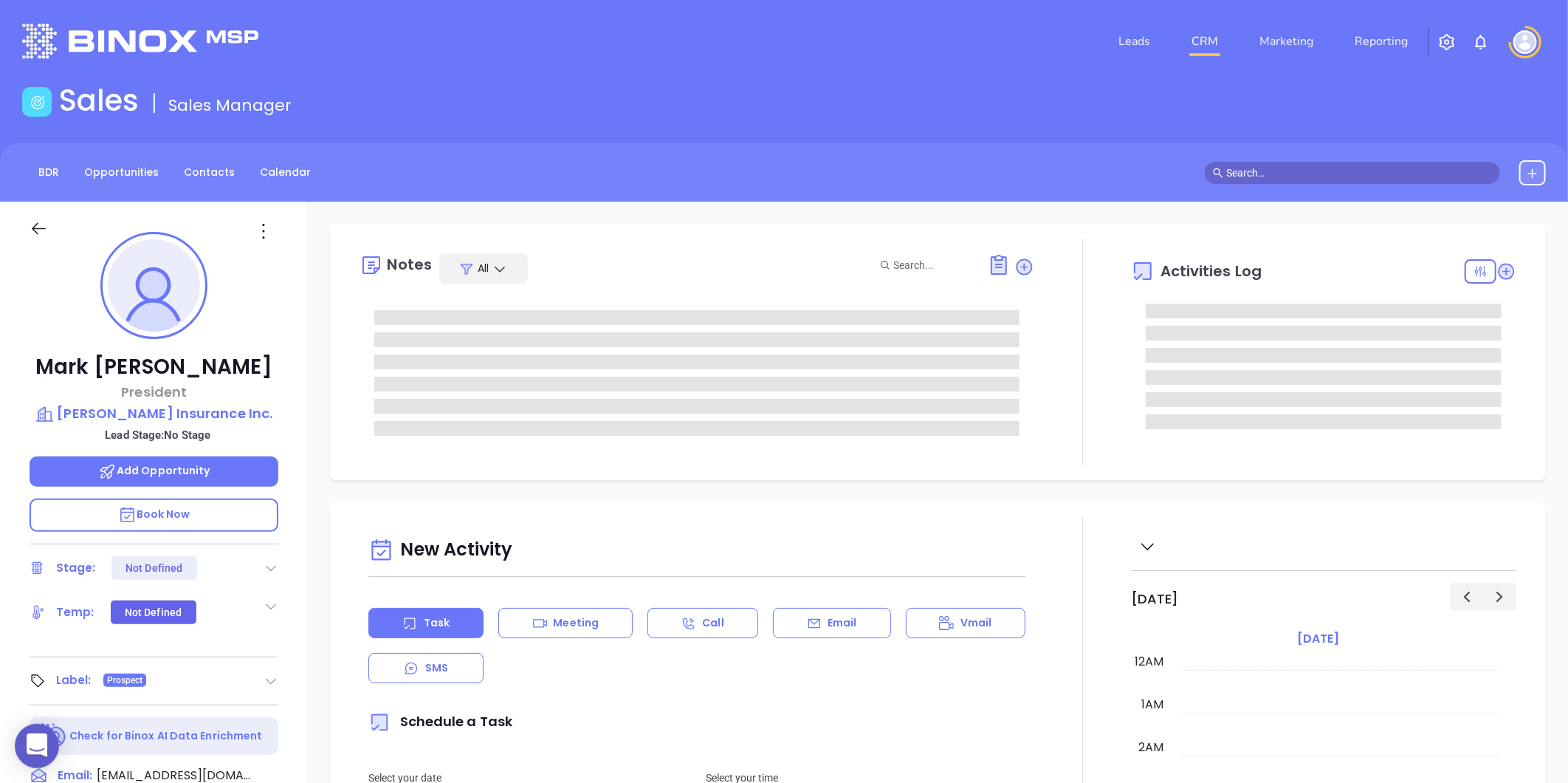
type input "Gissela Vargas"
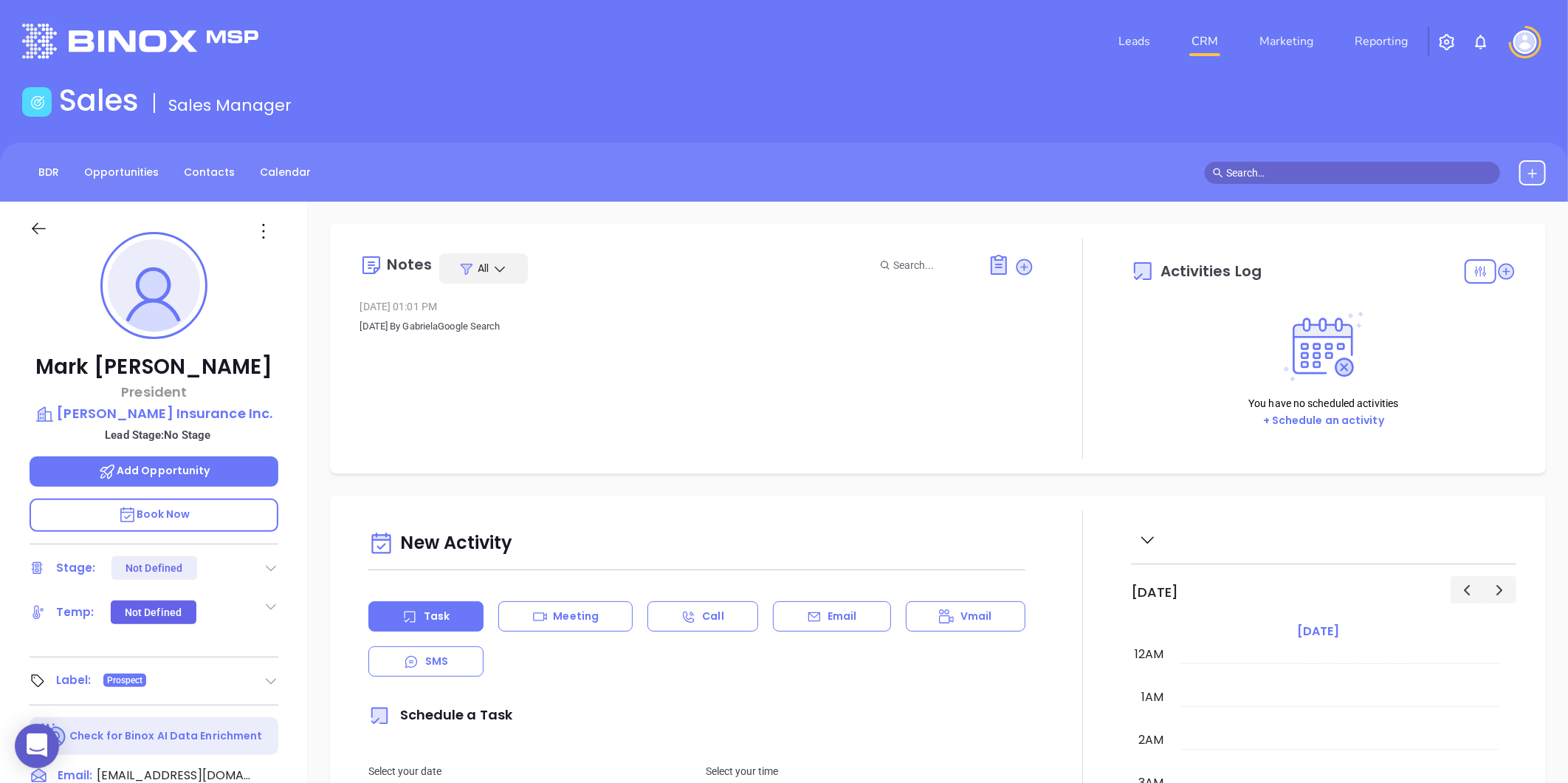
scroll to position [343, 0]
click at [229, 189] on div "BDR Opportunities Contacts Calendar" at bounding box center [784, 172] width 1568 height 59
click at [201, 166] on link "Contacts" at bounding box center [210, 172] width 69 height 25
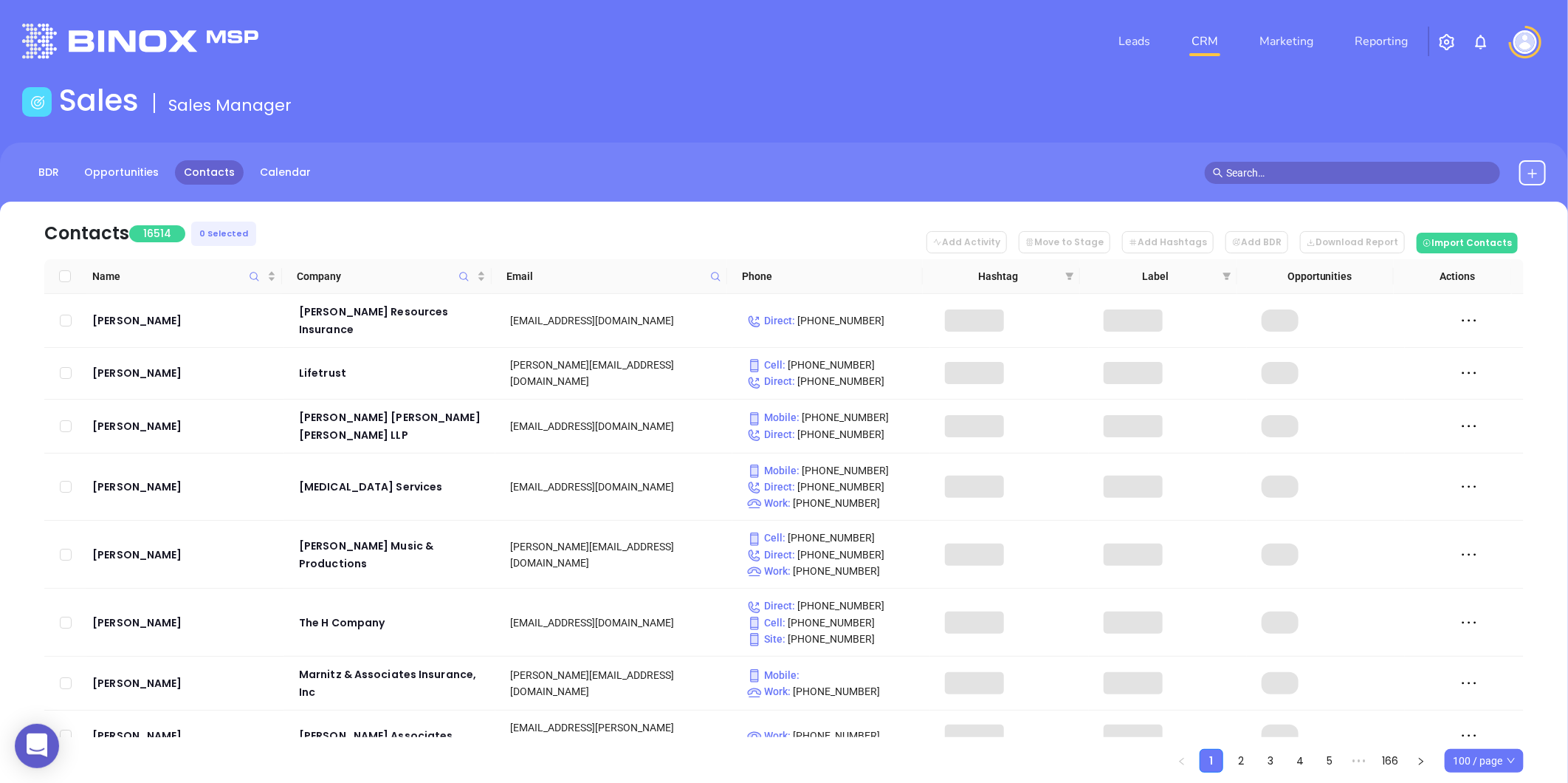
click at [714, 274] on icon at bounding box center [716, 276] width 11 height 11
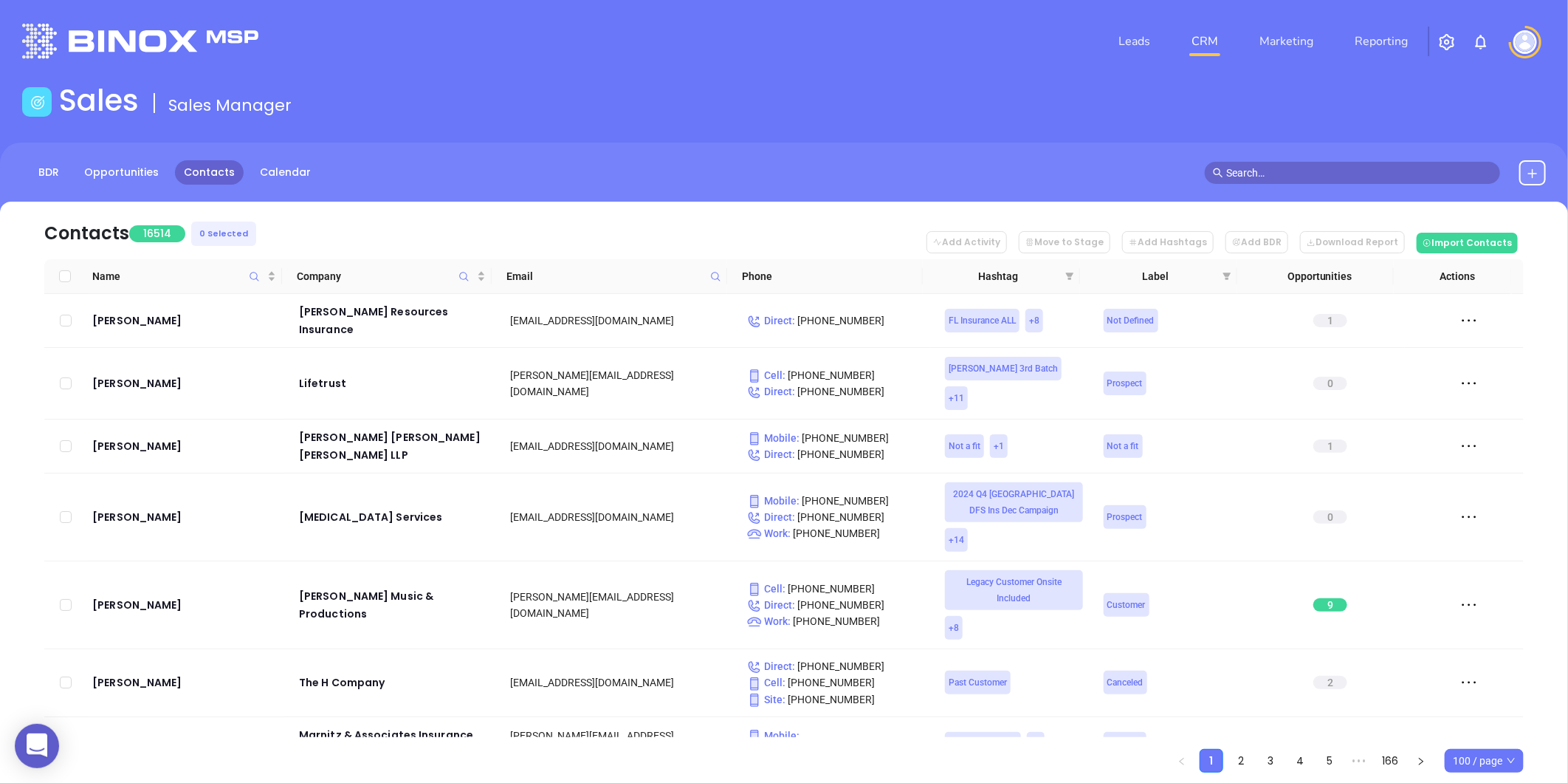
click at [713, 274] on icon at bounding box center [716, 276] width 11 height 11
paste input "[DOMAIN_NAME]"
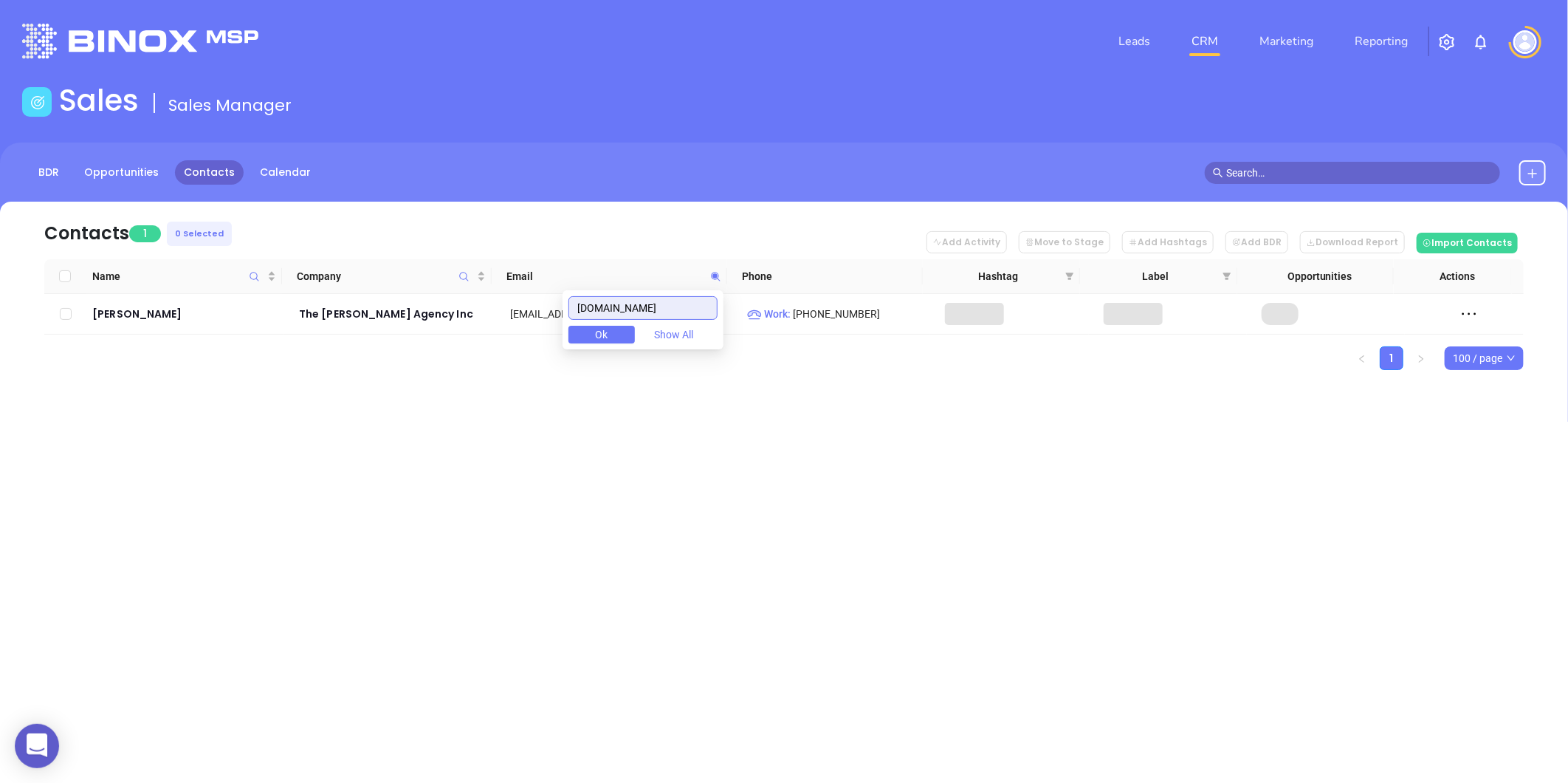
click at [673, 300] on input "[DOMAIN_NAME]" at bounding box center [643, 308] width 149 height 24
drag, startPoint x: 673, startPoint y: 300, endPoint x: 662, endPoint y: 309, distance: 14.2
click at [662, 309] on input "[DOMAIN_NAME]" at bounding box center [643, 308] width 149 height 24
type input "[DOMAIN_NAME]"
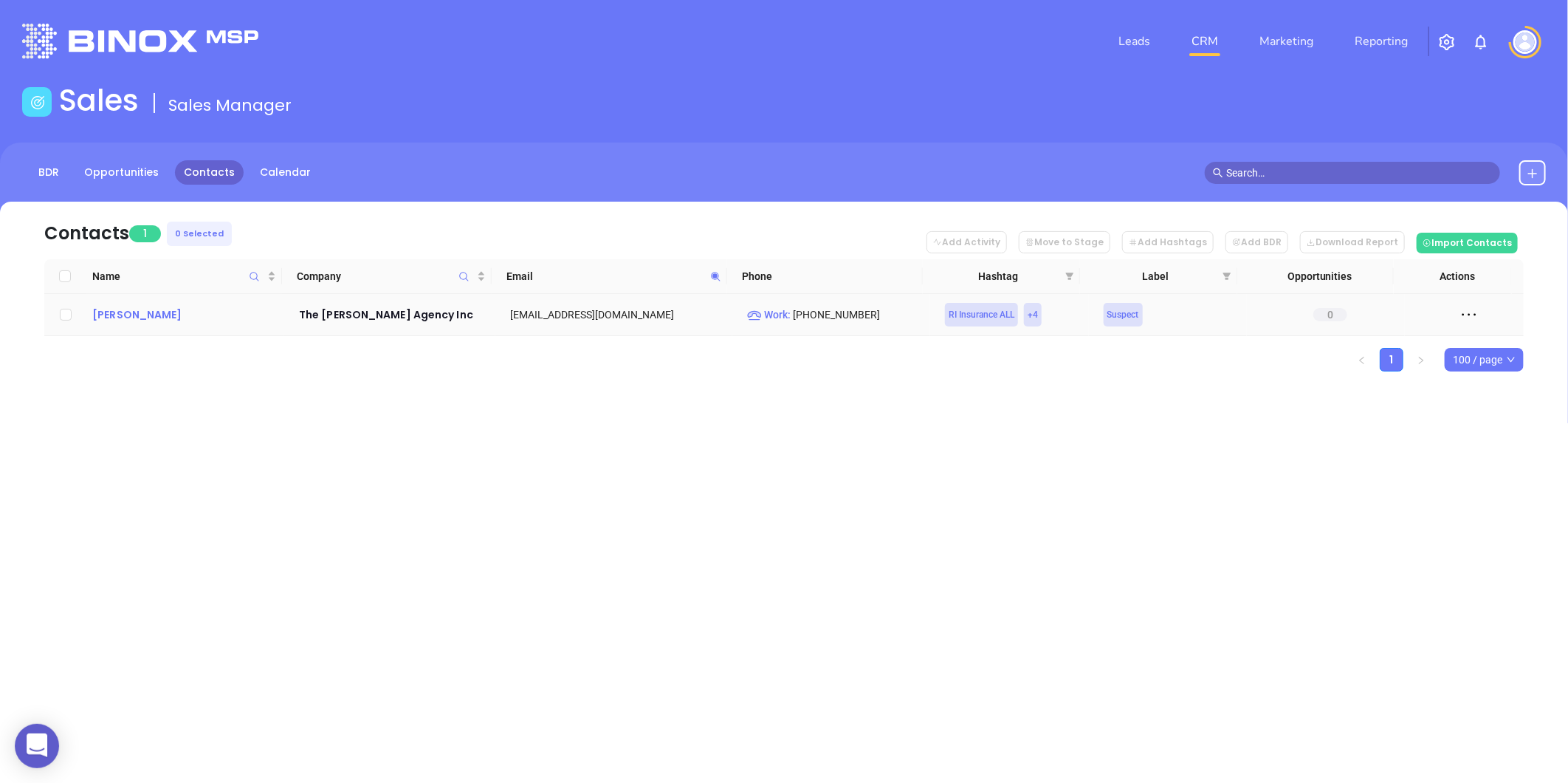
click at [149, 312] on div "[PERSON_NAME]" at bounding box center [186, 315] width 186 height 18
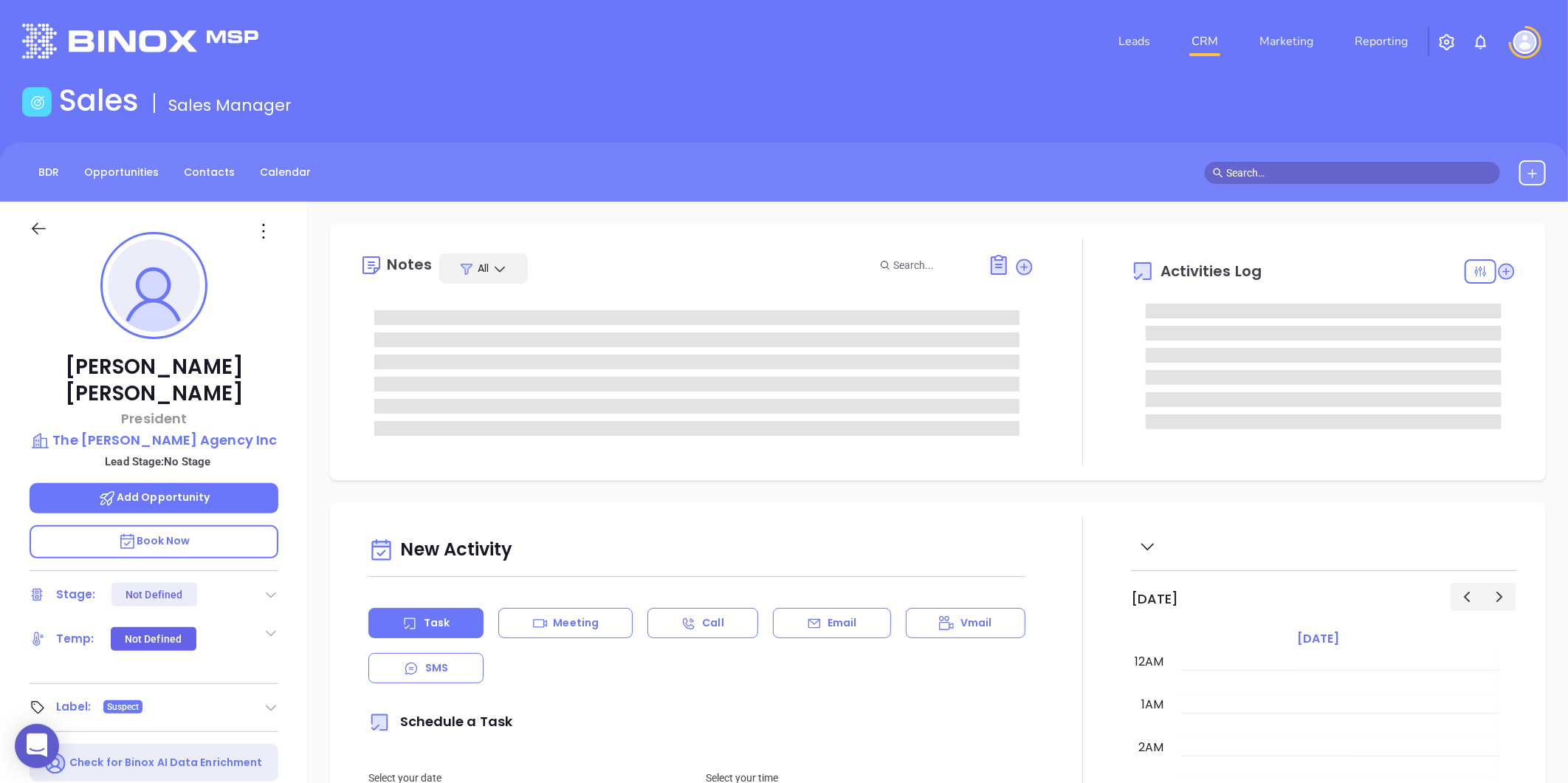
type input "09/04/2025"
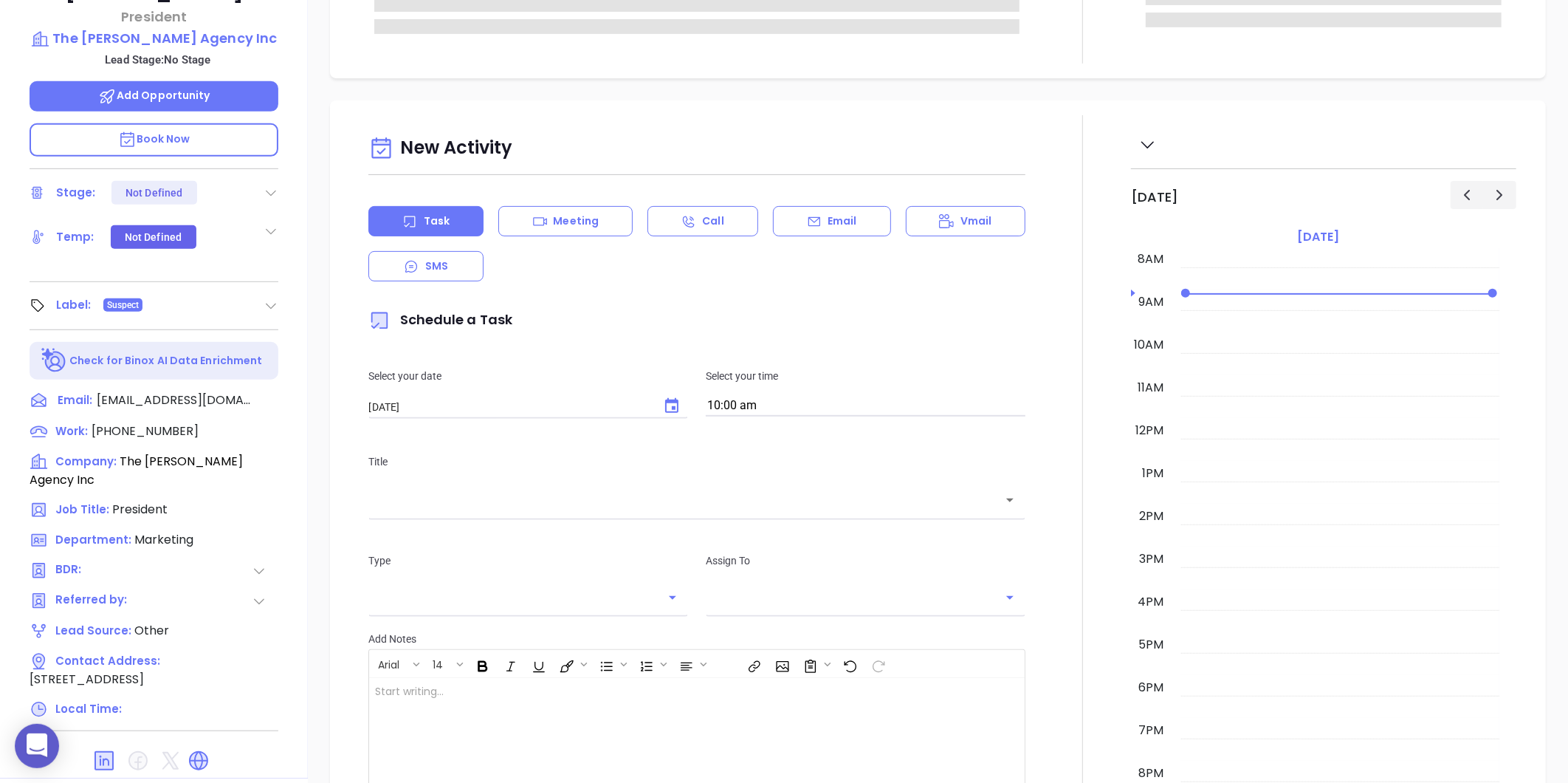
scroll to position [453, 0]
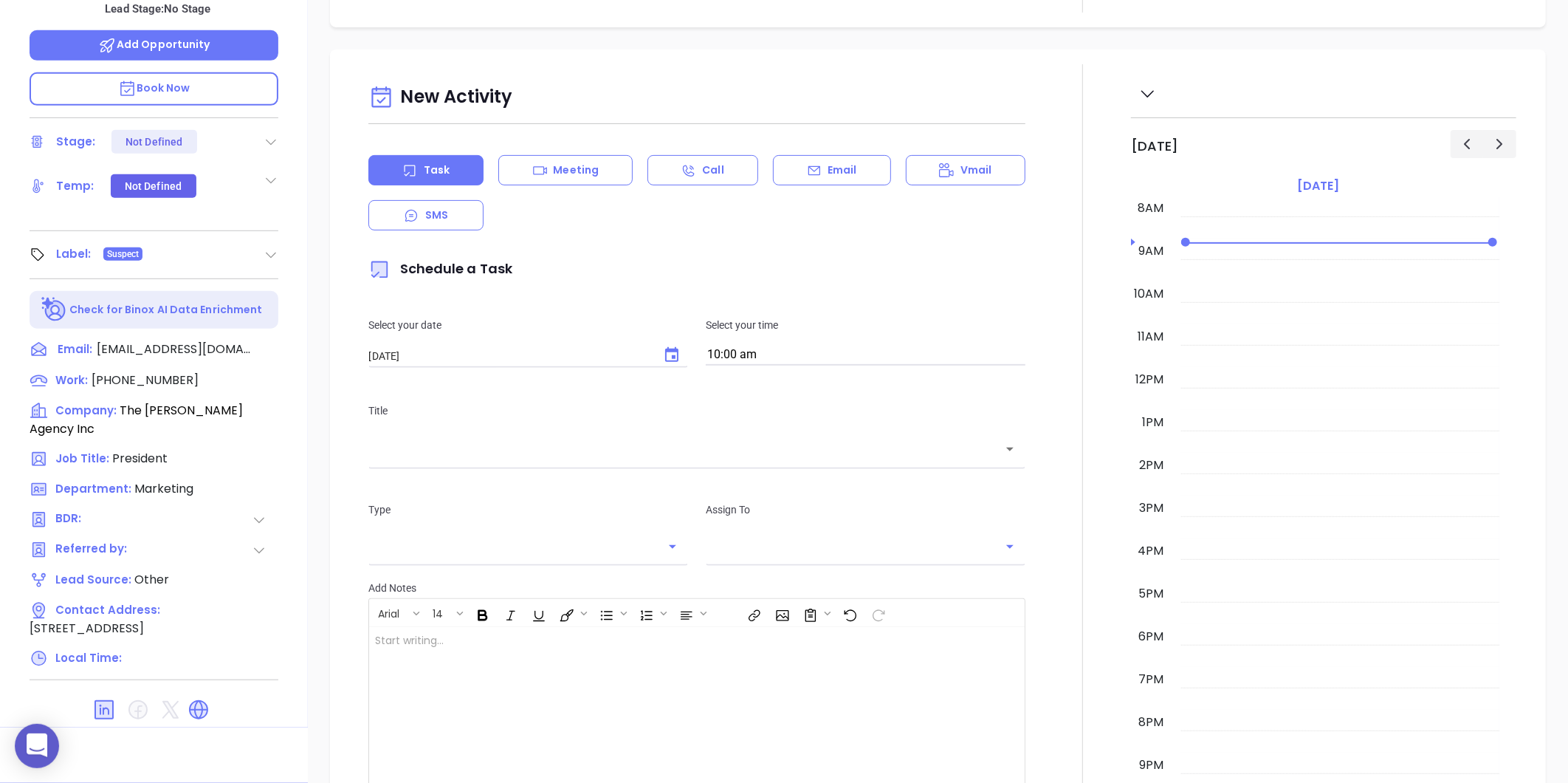
type input "Gissela Vargas"
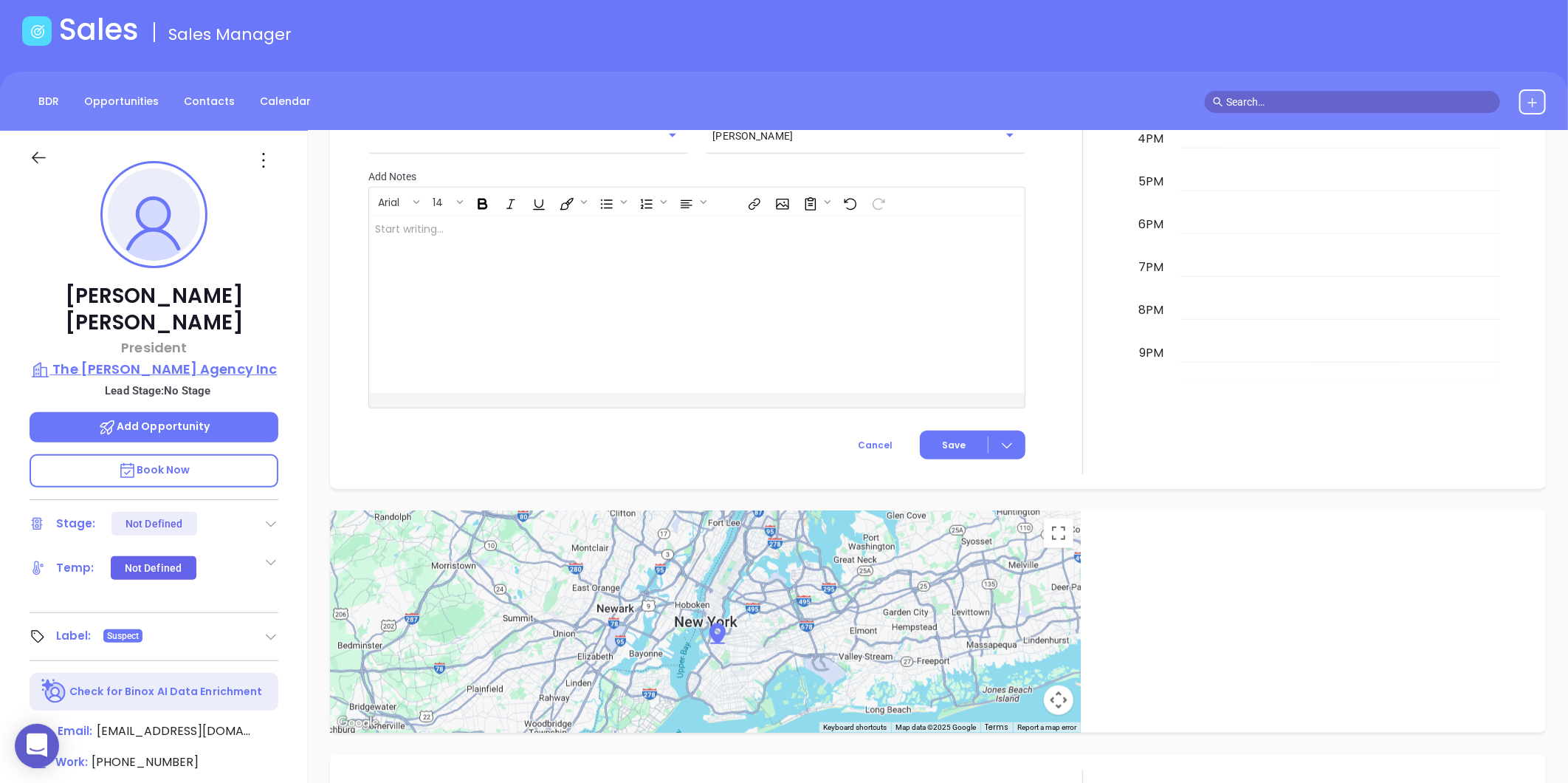
scroll to position [42, 0]
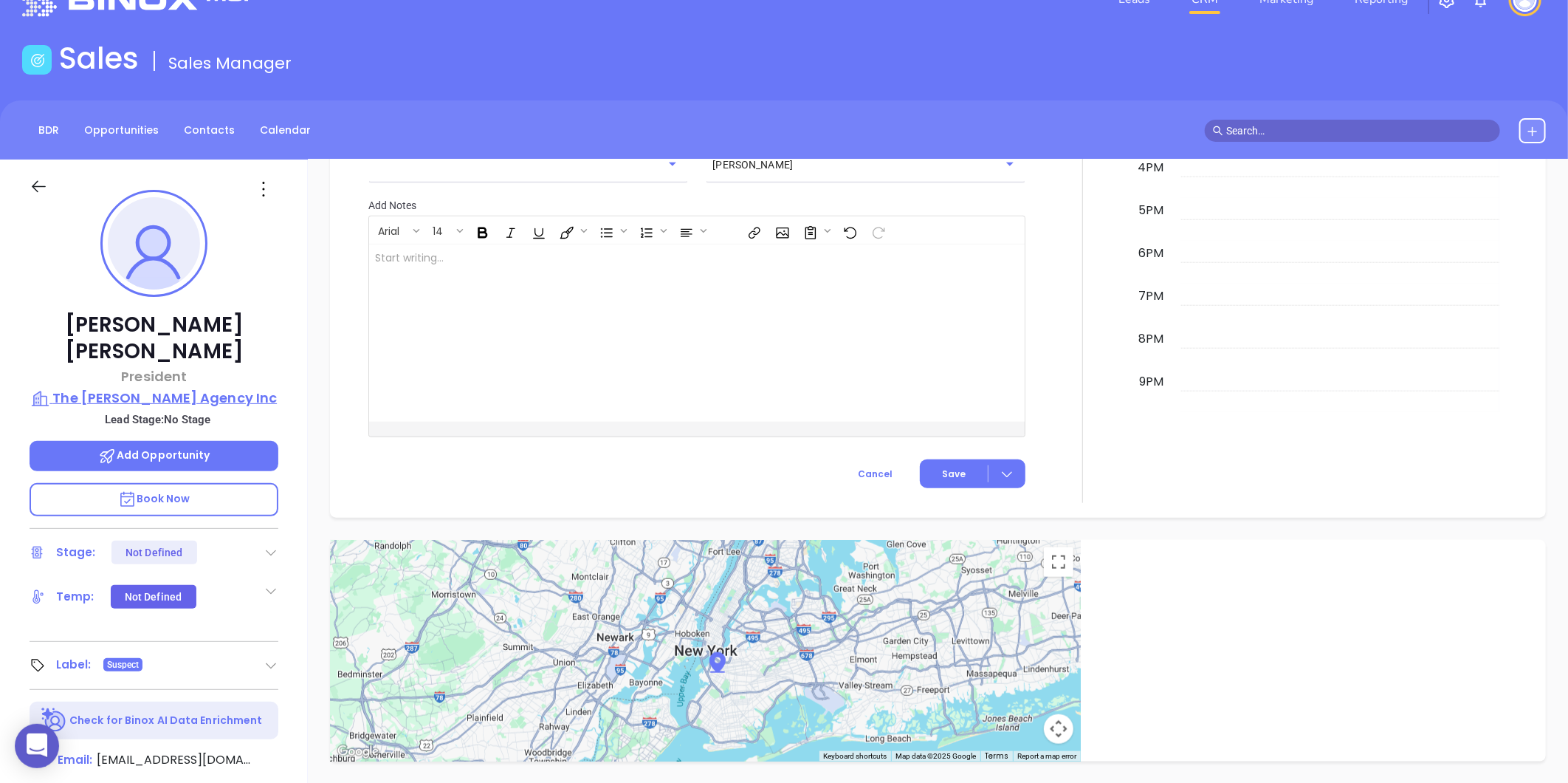
click at [215, 388] on p "The [PERSON_NAME] Agency Inc" at bounding box center [154, 398] width 249 height 21
